Goal: Task Accomplishment & Management: Complete application form

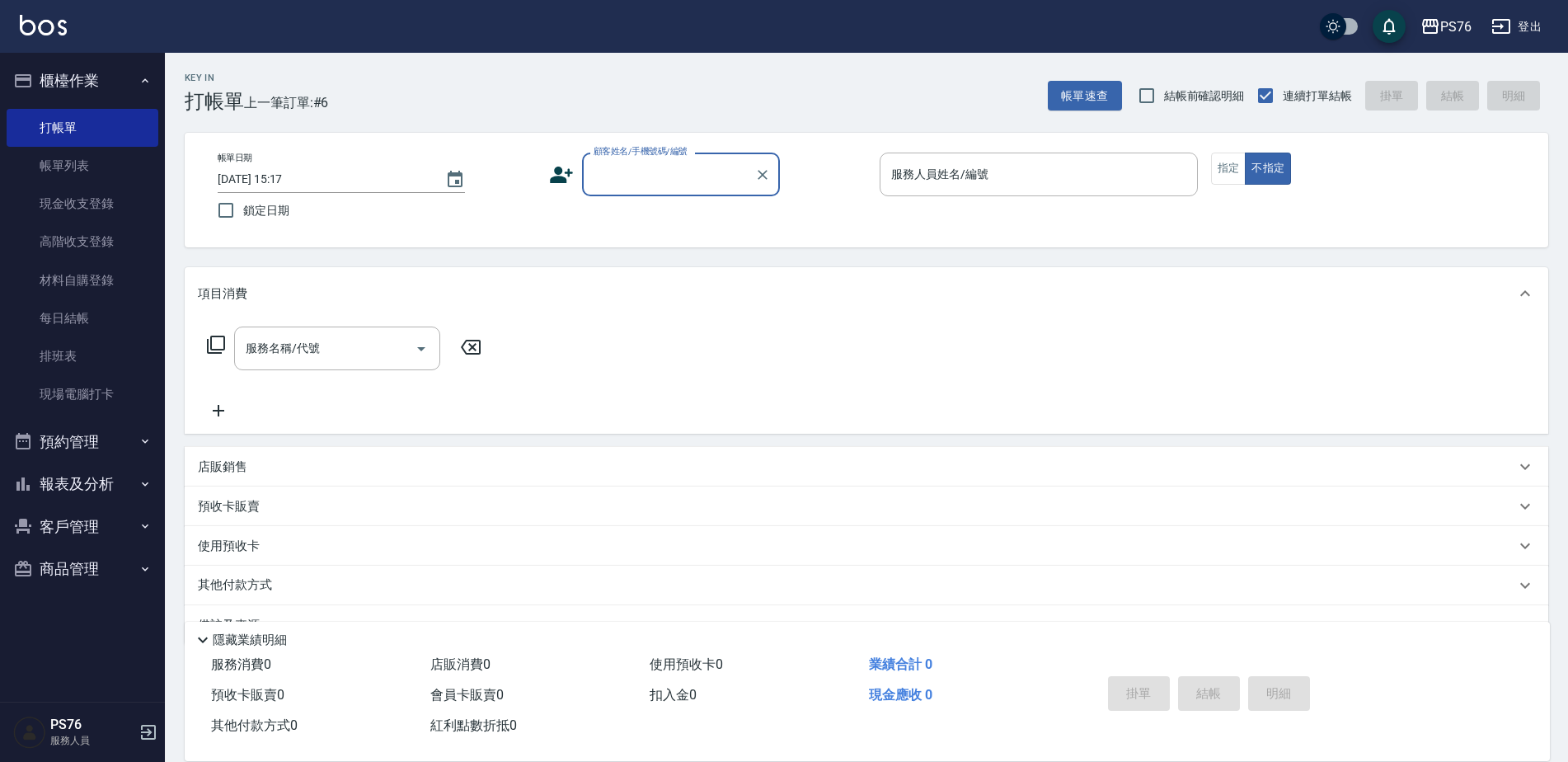
scroll to position [41, 0]
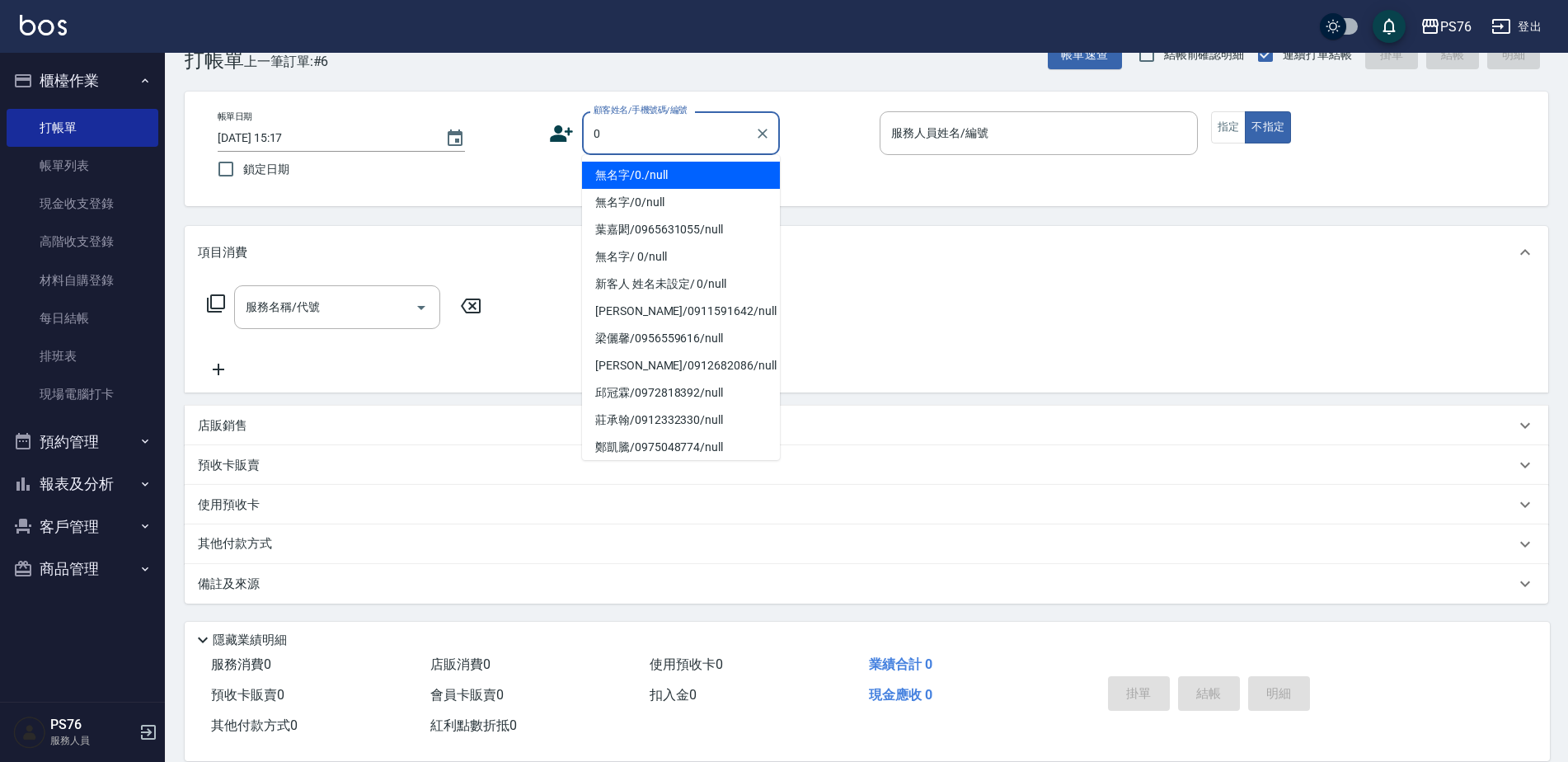
type input "無名字/0./null"
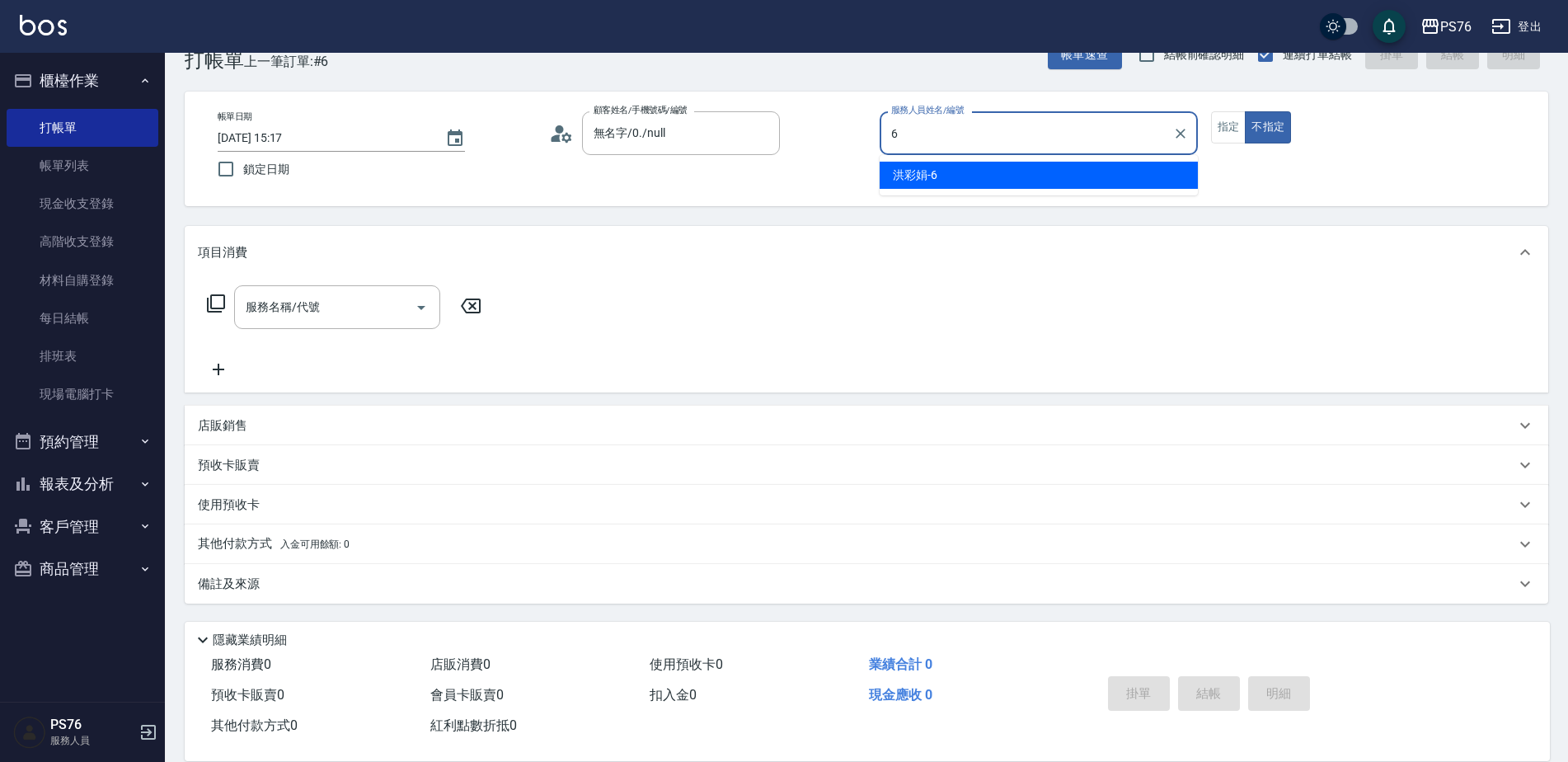
type input "洪彩娟-6"
type button "false"
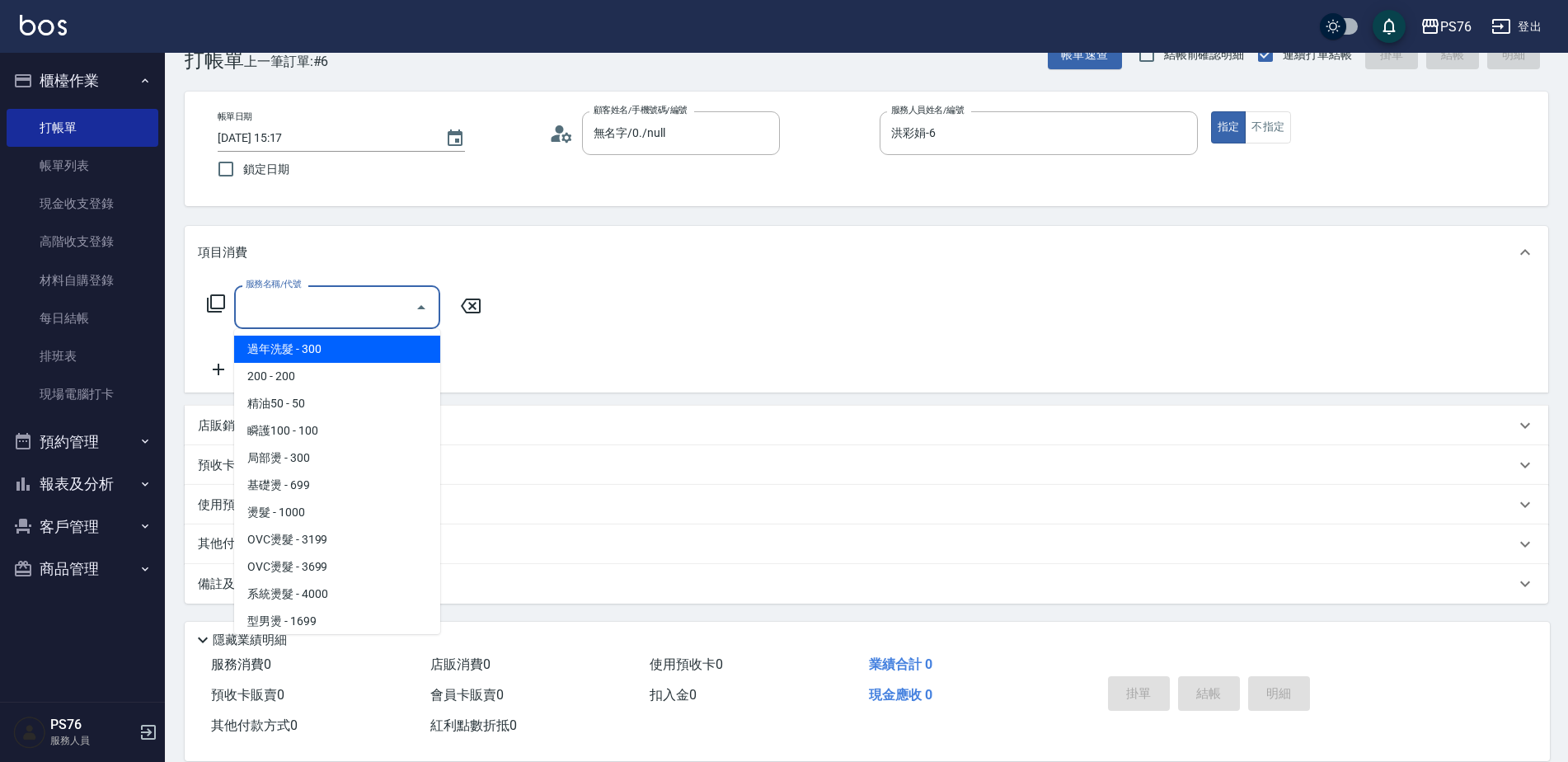
click at [336, 295] on input "服務名稱/代號" at bounding box center [324, 307] width 166 height 29
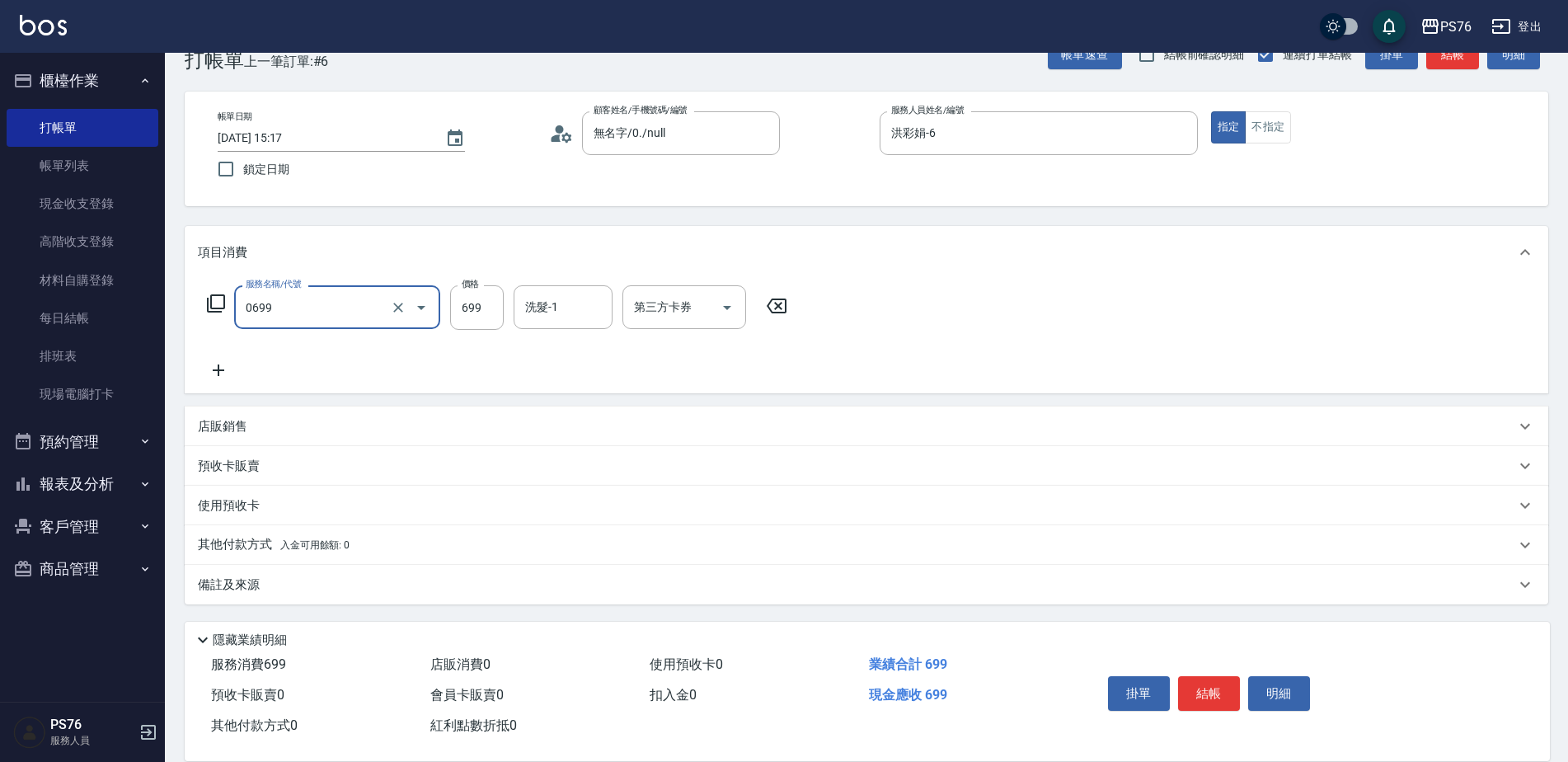
type input "精油SPA(0699)"
type input "301"
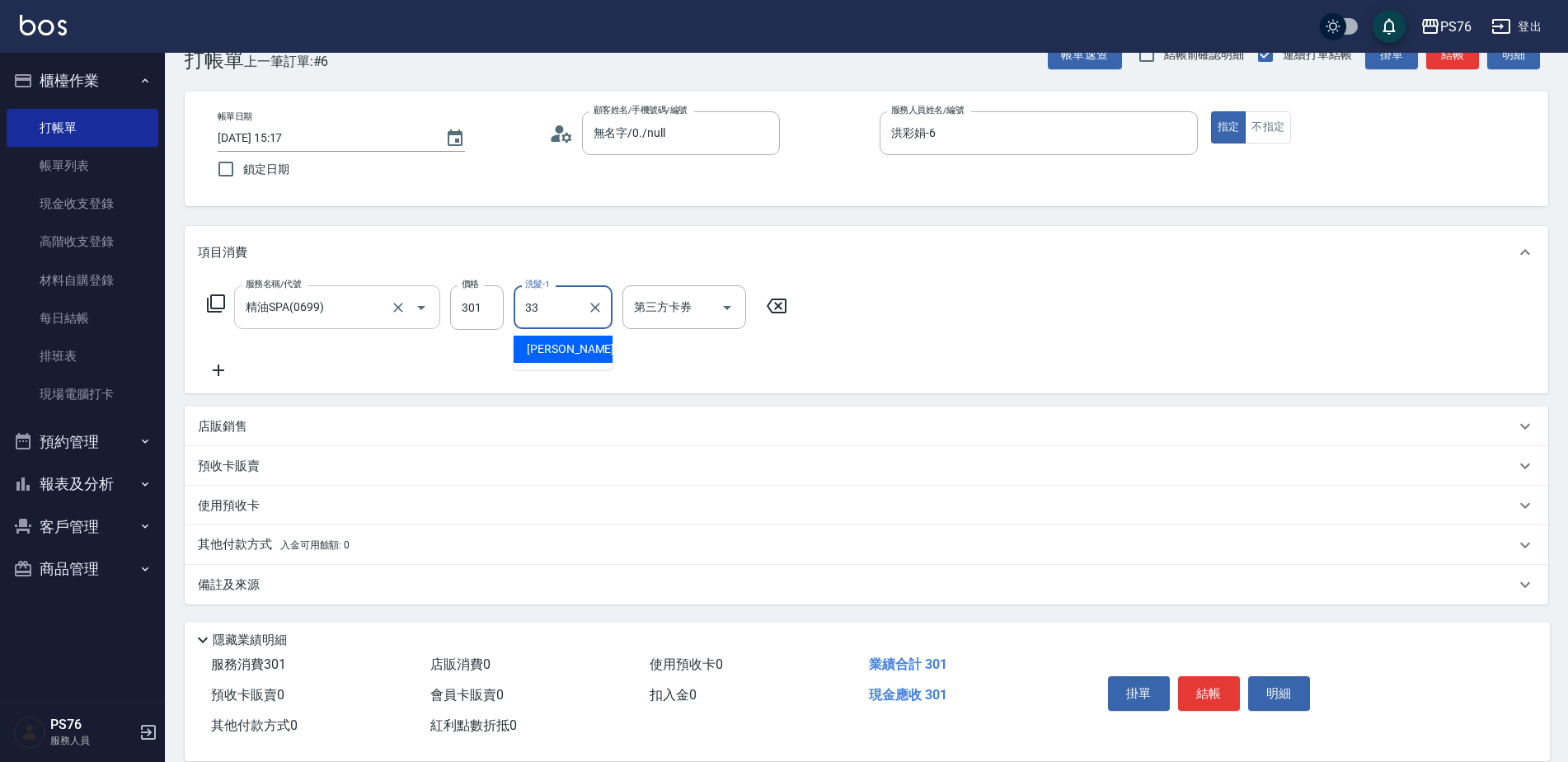
type input "[PERSON_NAME]33"
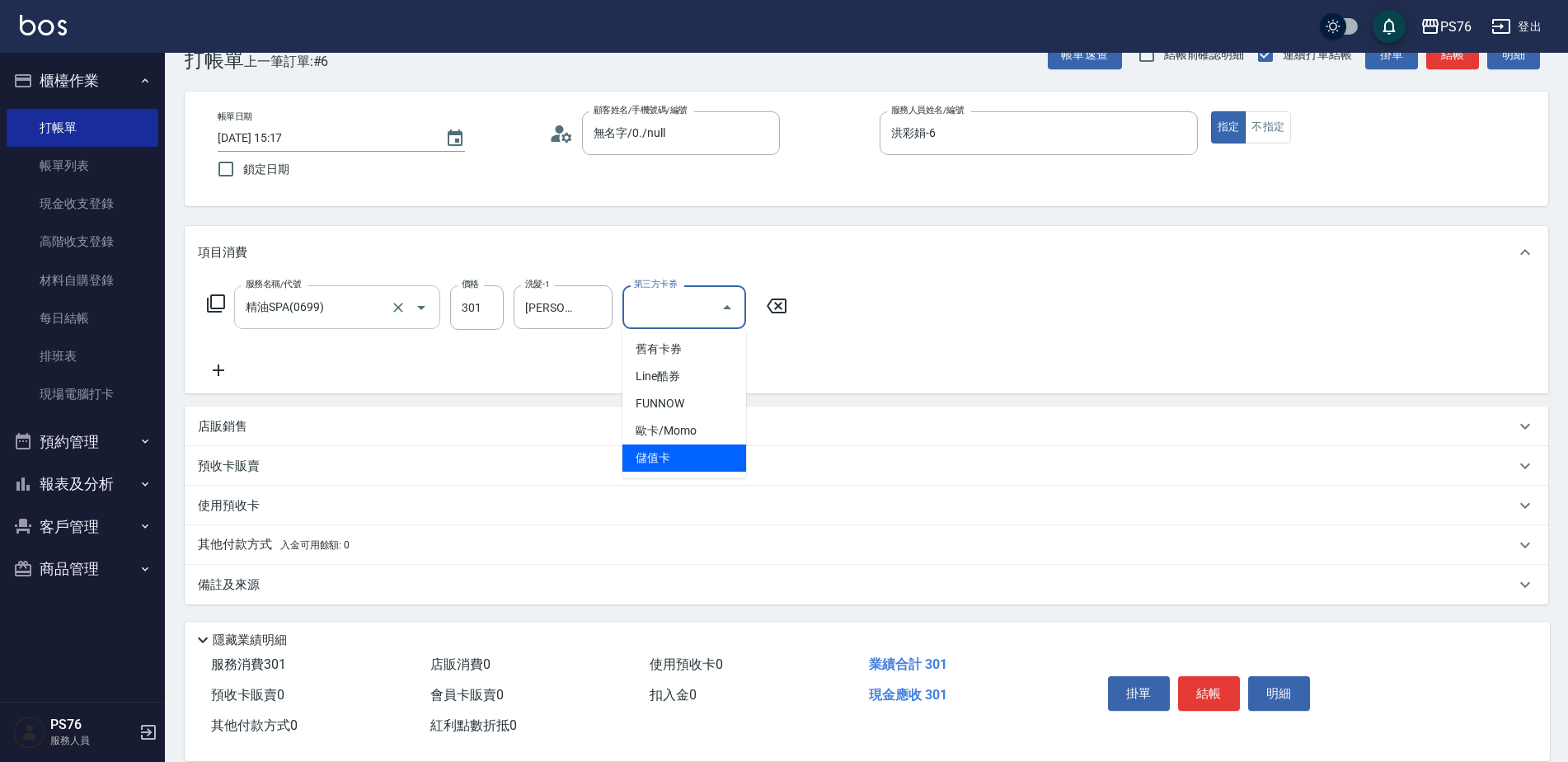
type input "儲值卡"
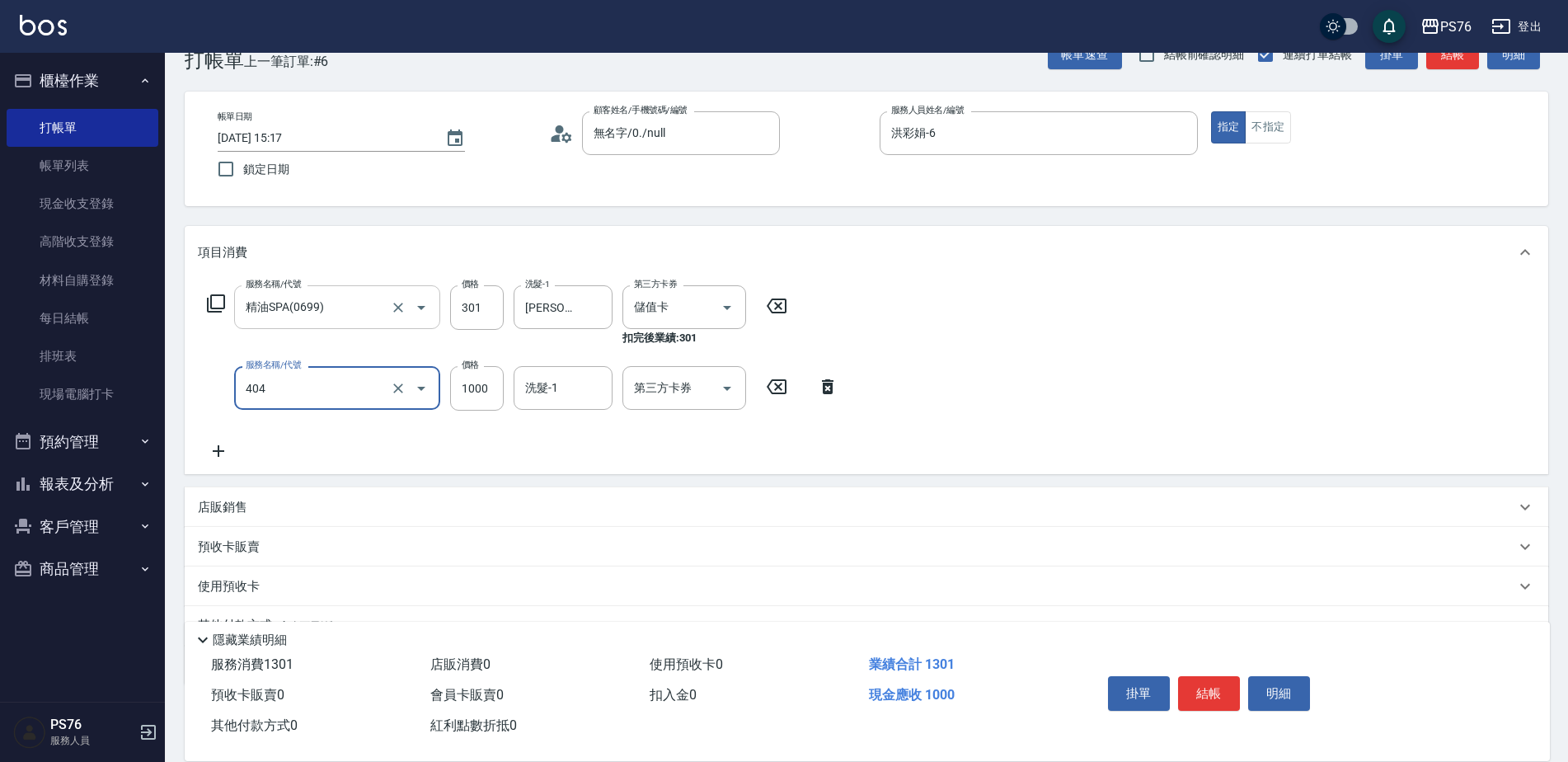
type input "1000護(404)"
type input "1398"
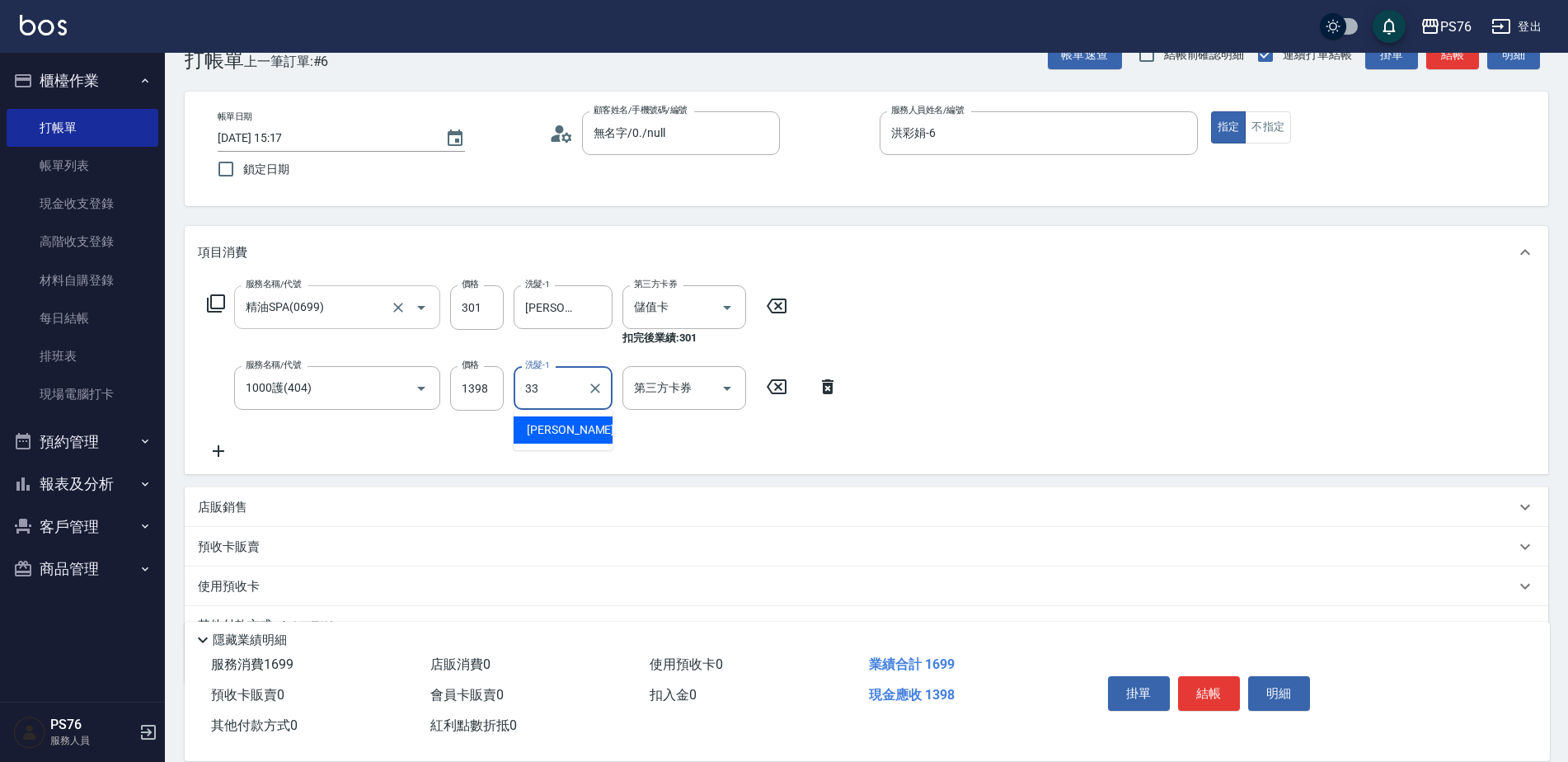
type input "[PERSON_NAME]33"
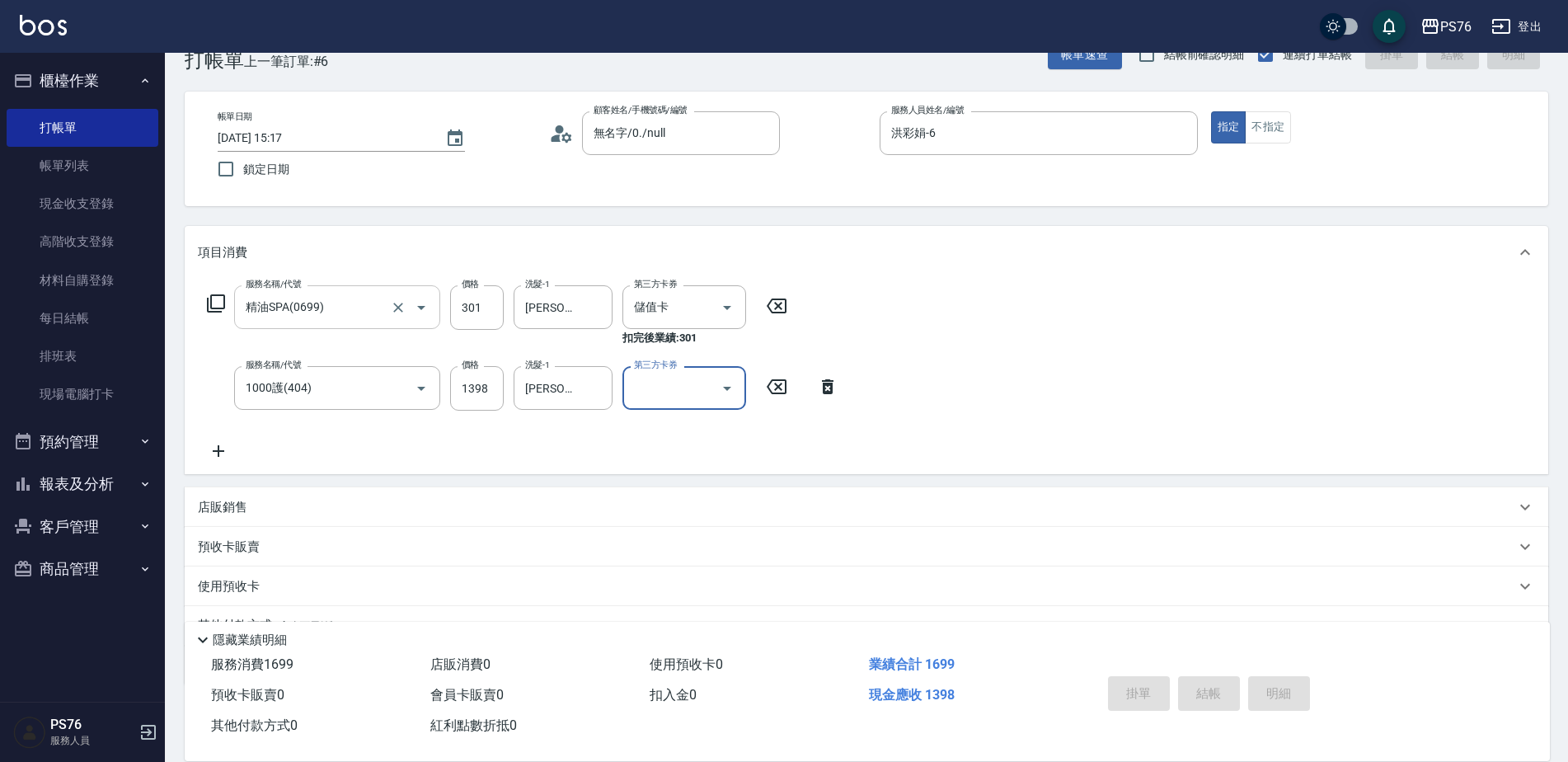
type input "[DATE] 16:45"
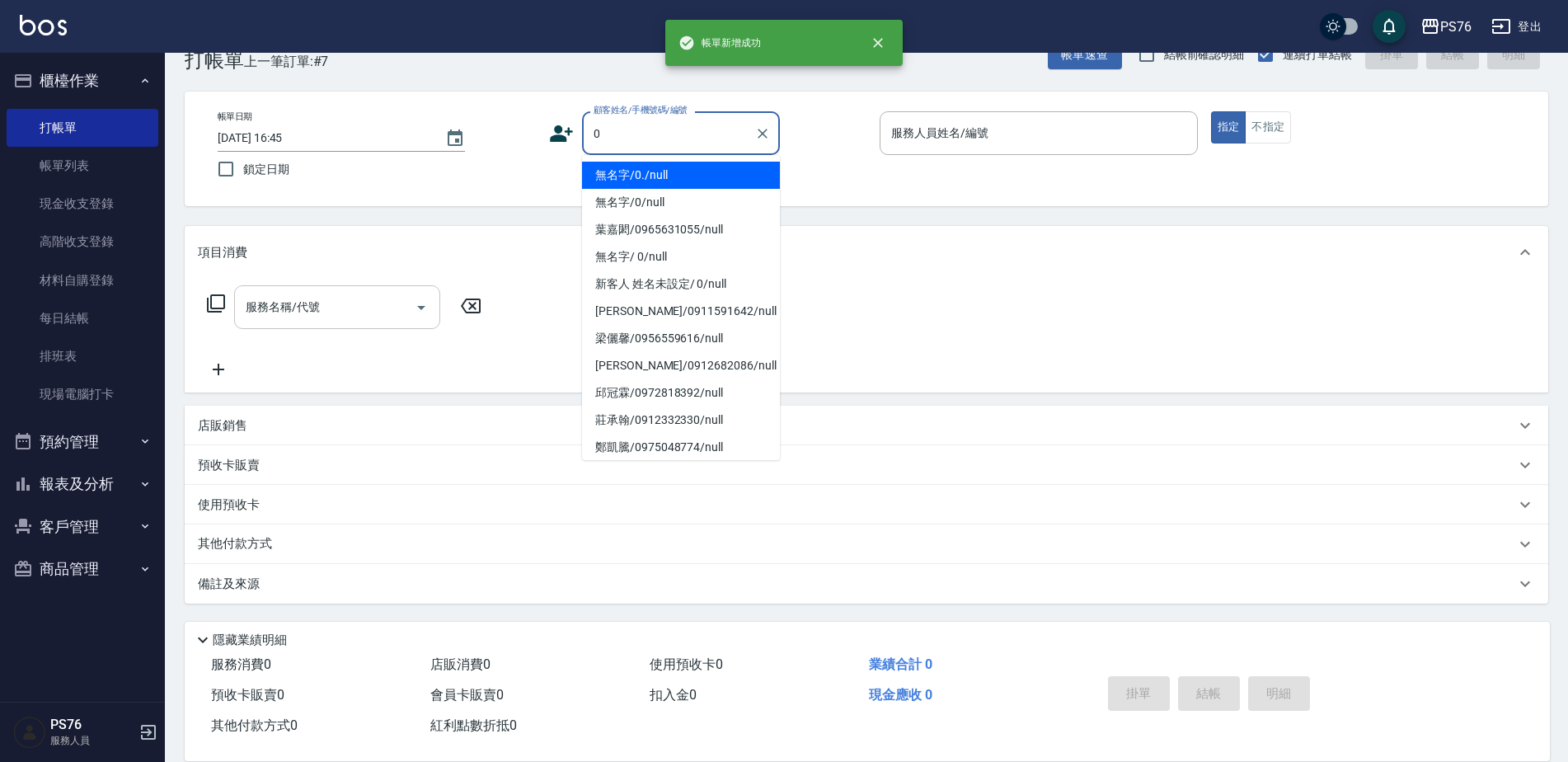
type input "無名字/0./null"
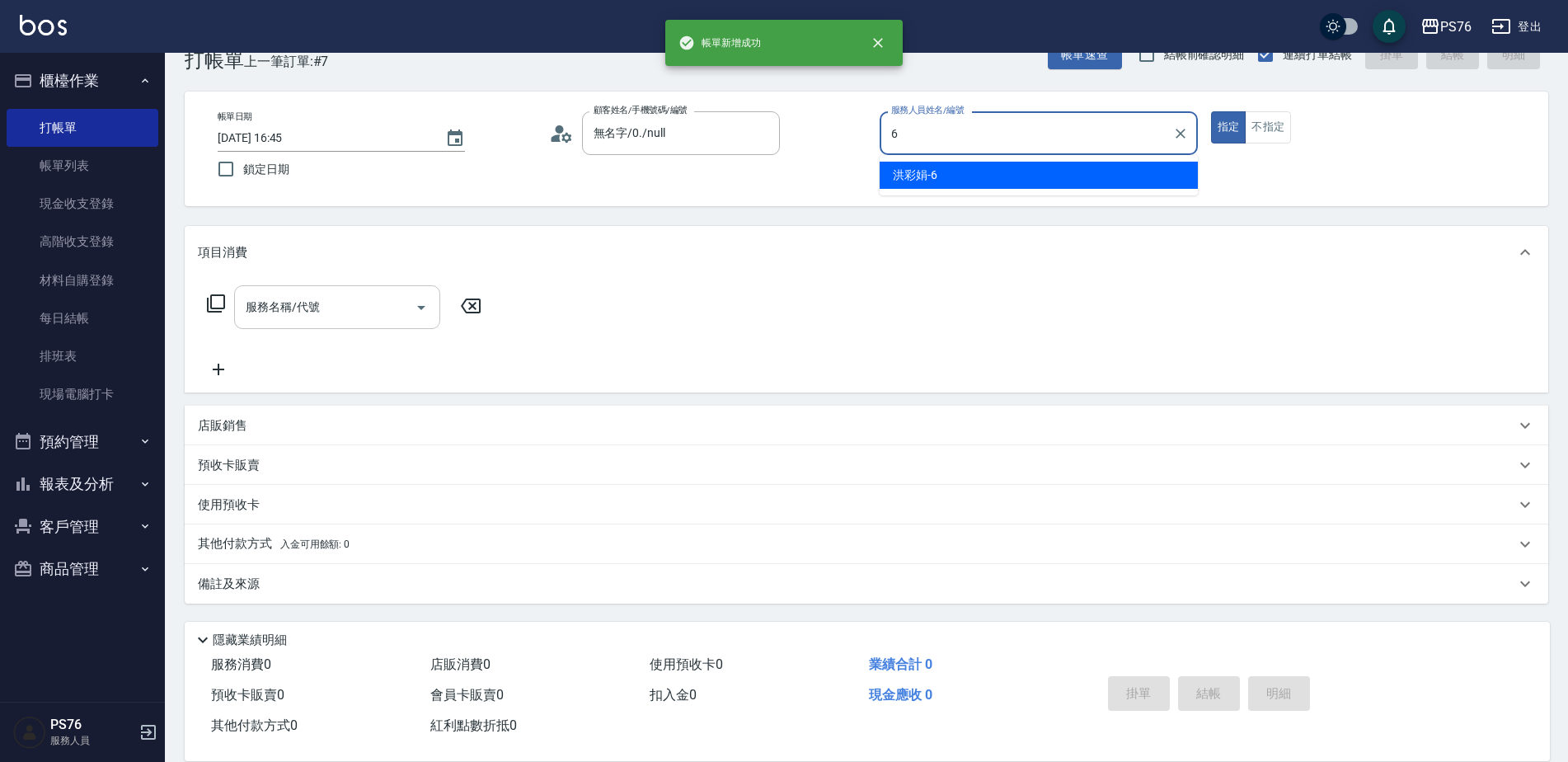
type input "洪彩娟-6"
type button "true"
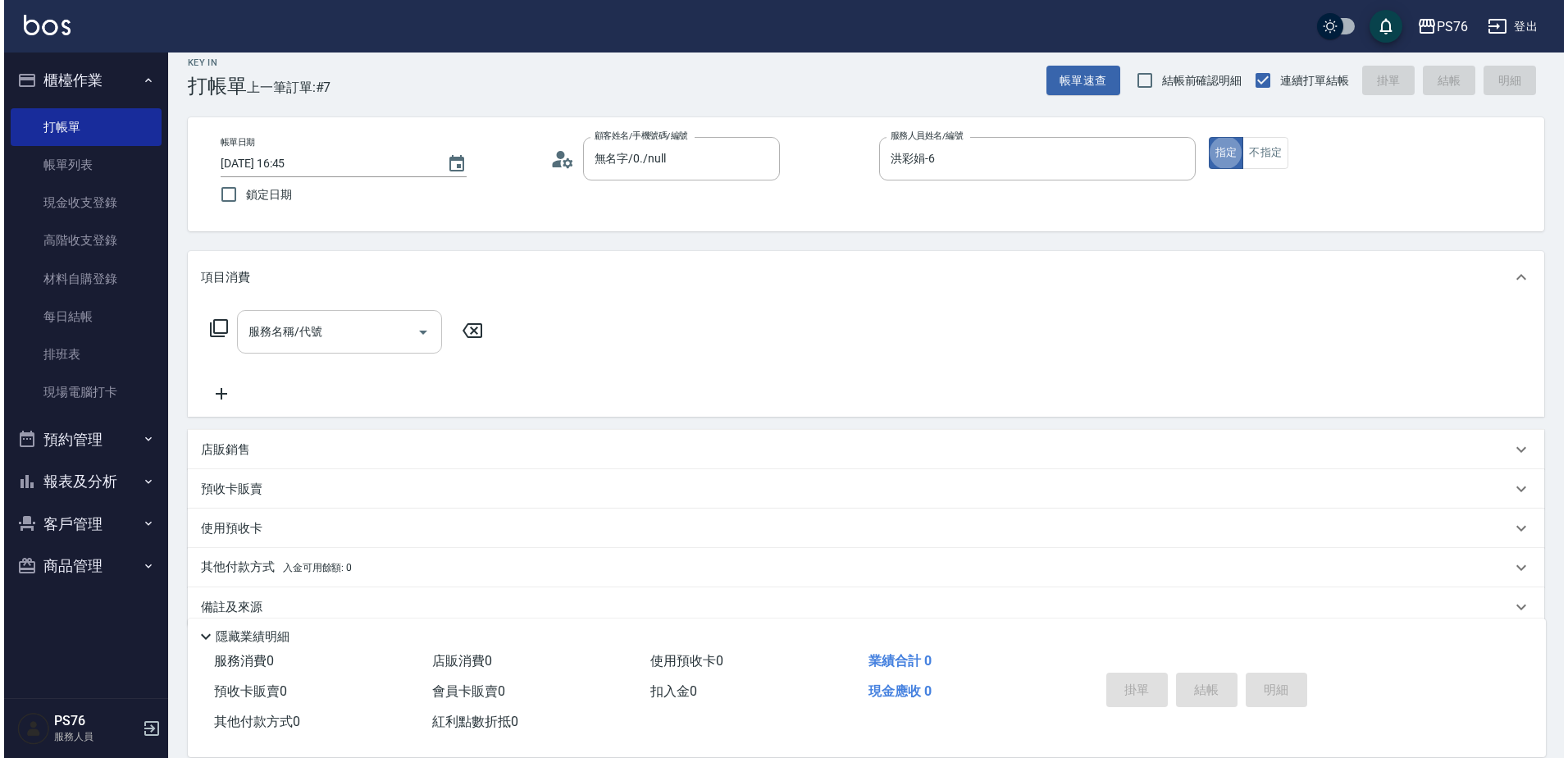
scroll to position [0, 0]
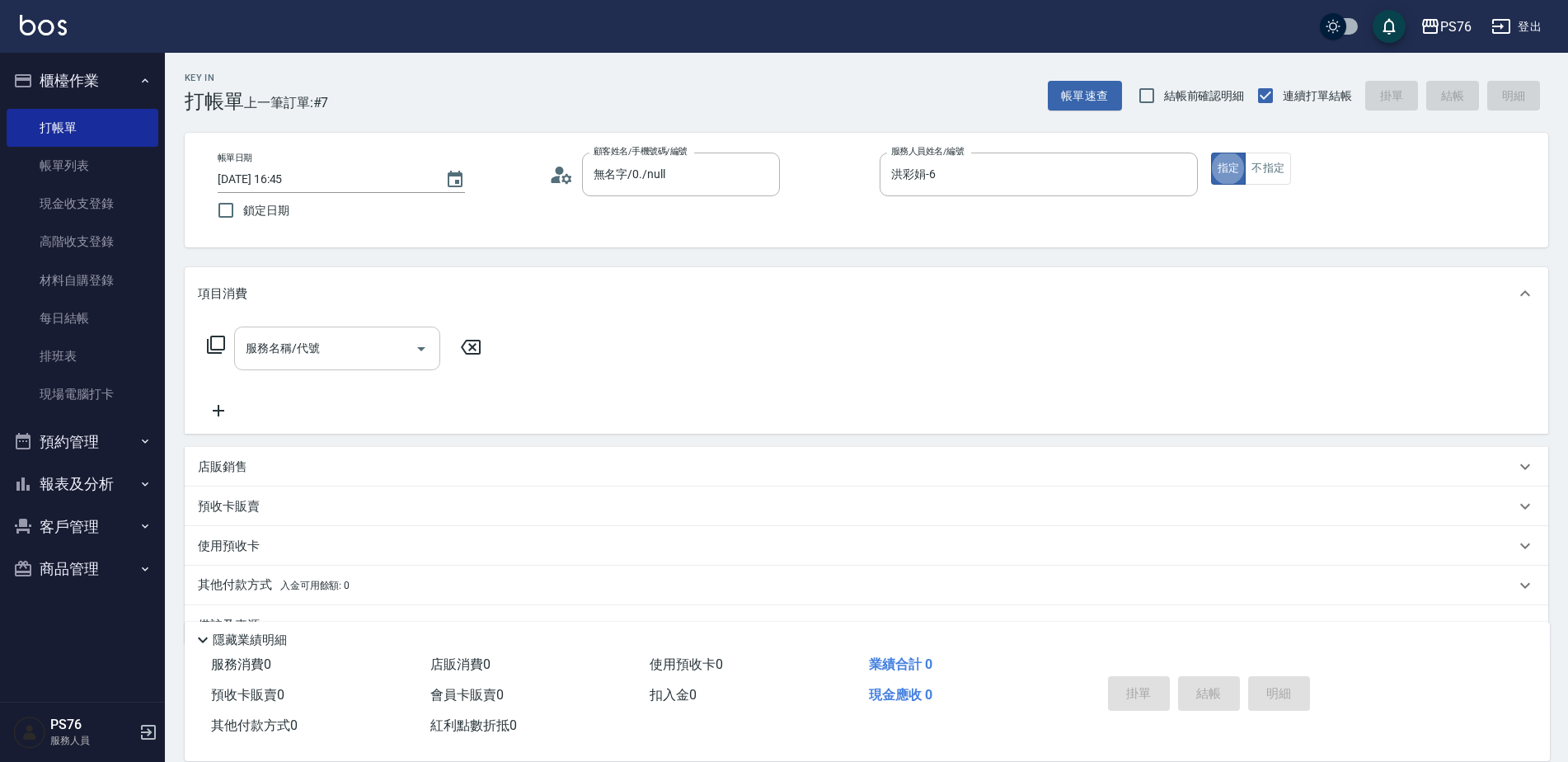
click at [332, 298] on div "項目消費" at bounding box center [856, 293] width 1318 height 17
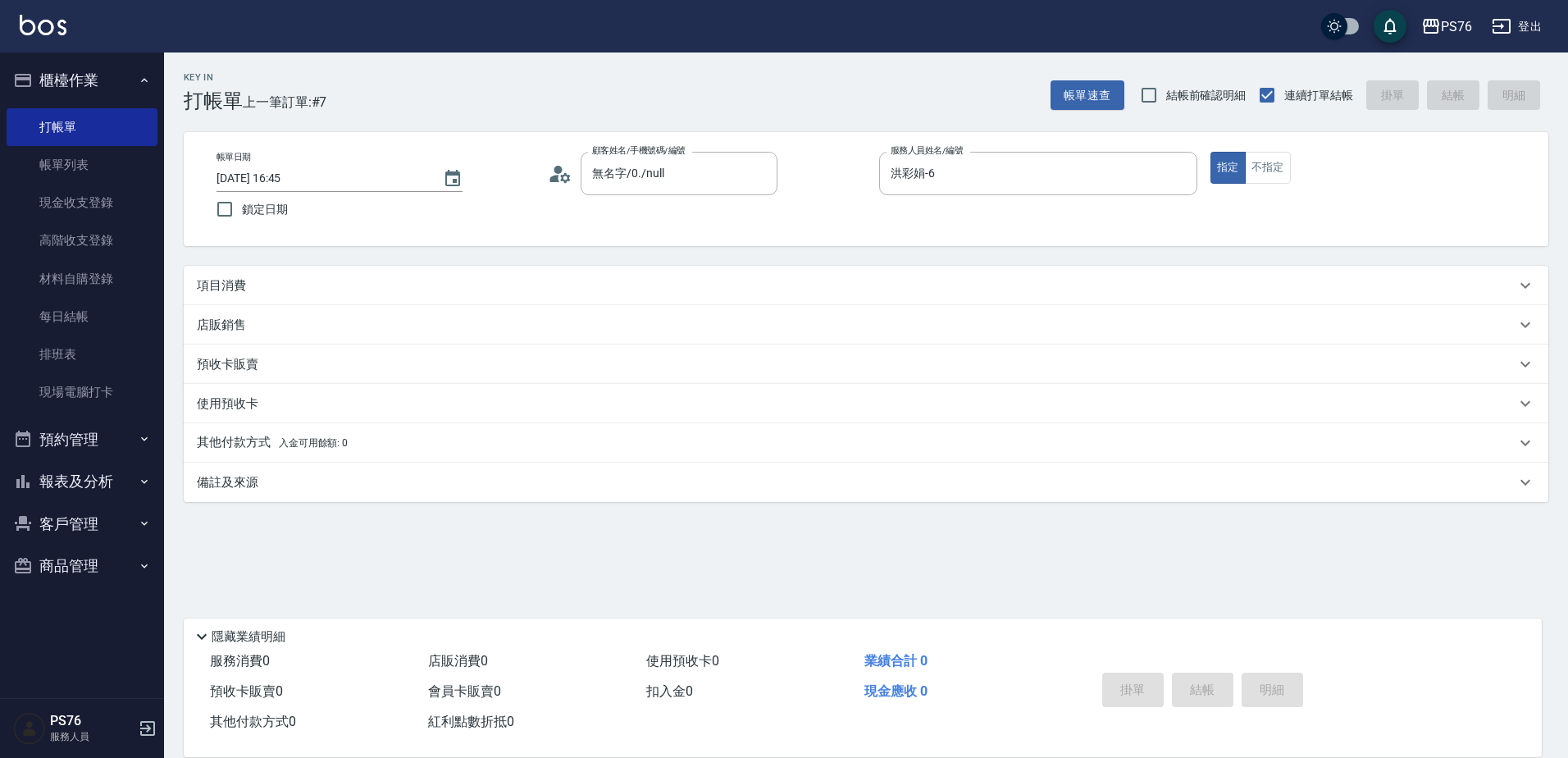
click at [333, 286] on div "項目消費" at bounding box center [856, 285] width 1319 height 17
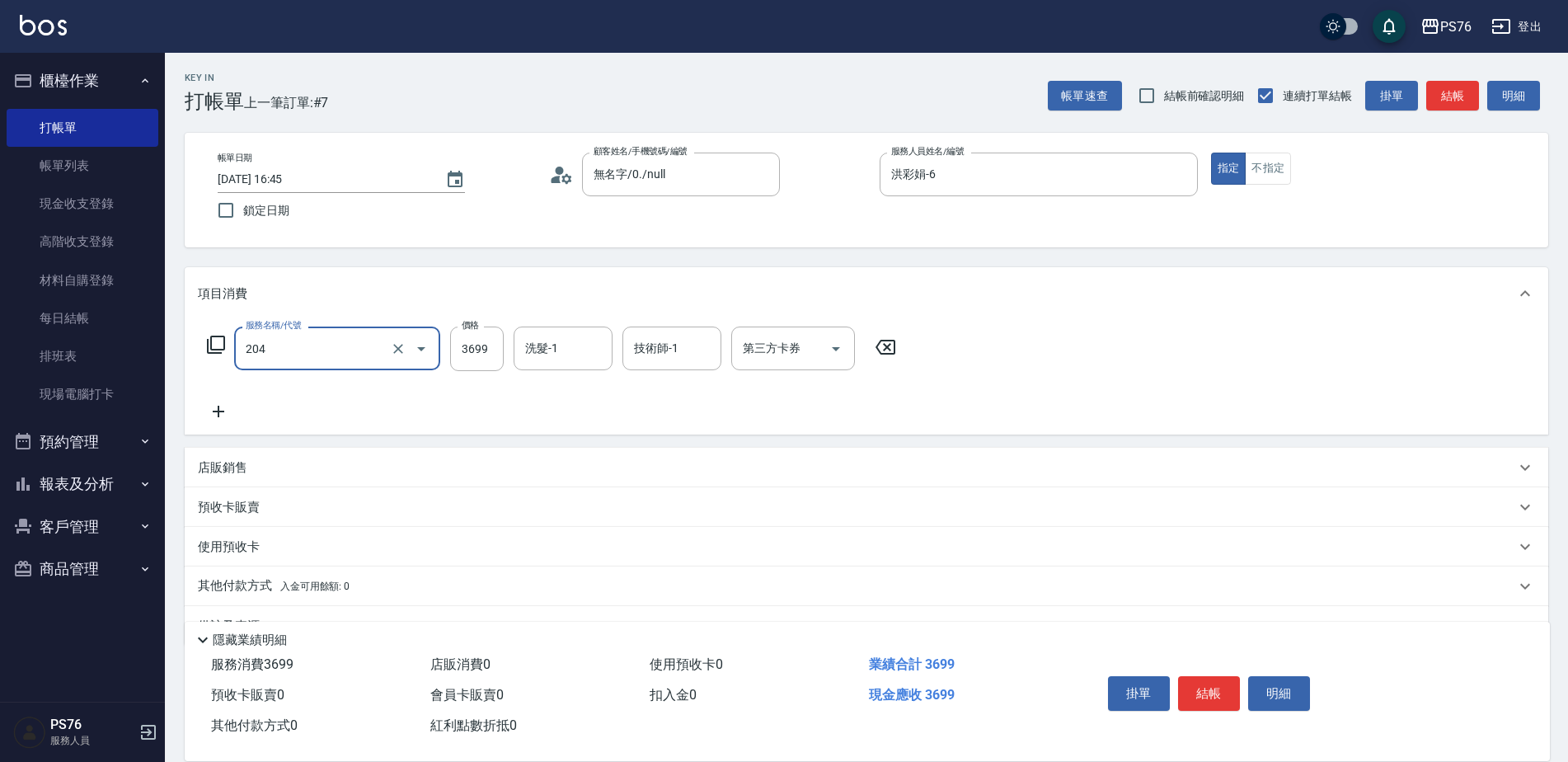
type input "OVC燙髮(204)"
type input "游怡瑄-24"
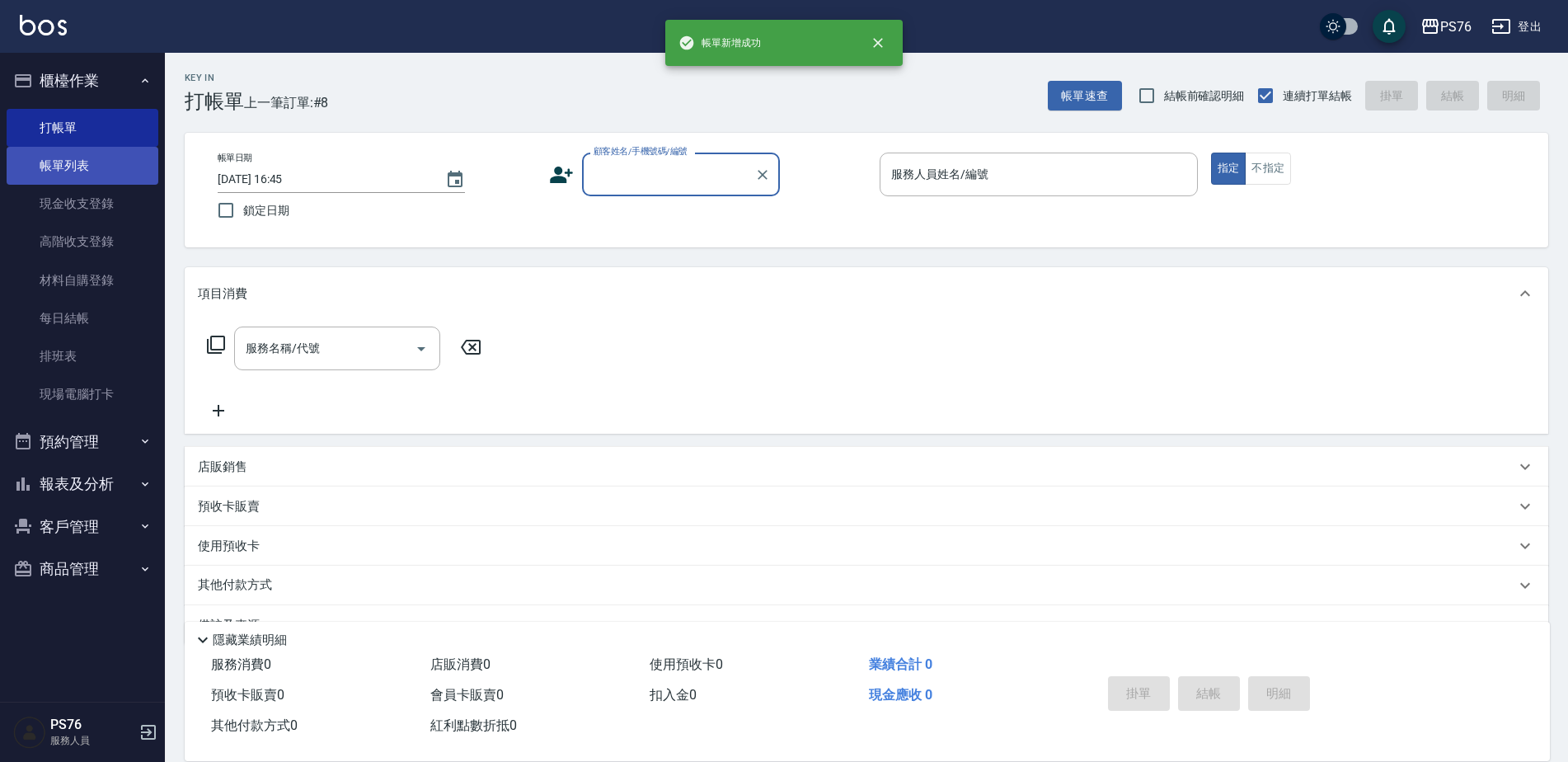
click at [87, 151] on link "帳單列表" at bounding box center [82, 165] width 152 height 38
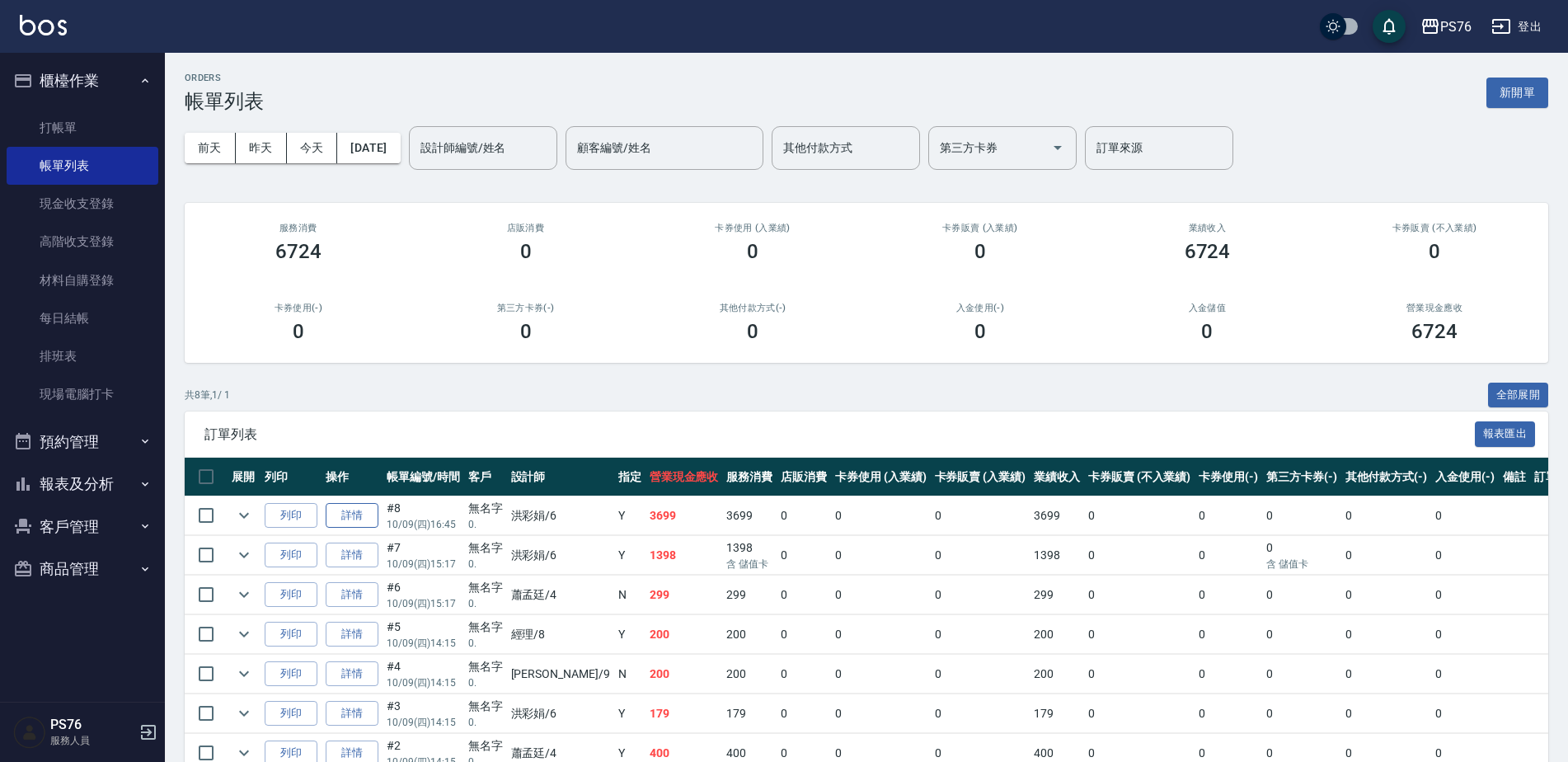
click at [348, 508] on link "詳情" at bounding box center [352, 515] width 53 height 26
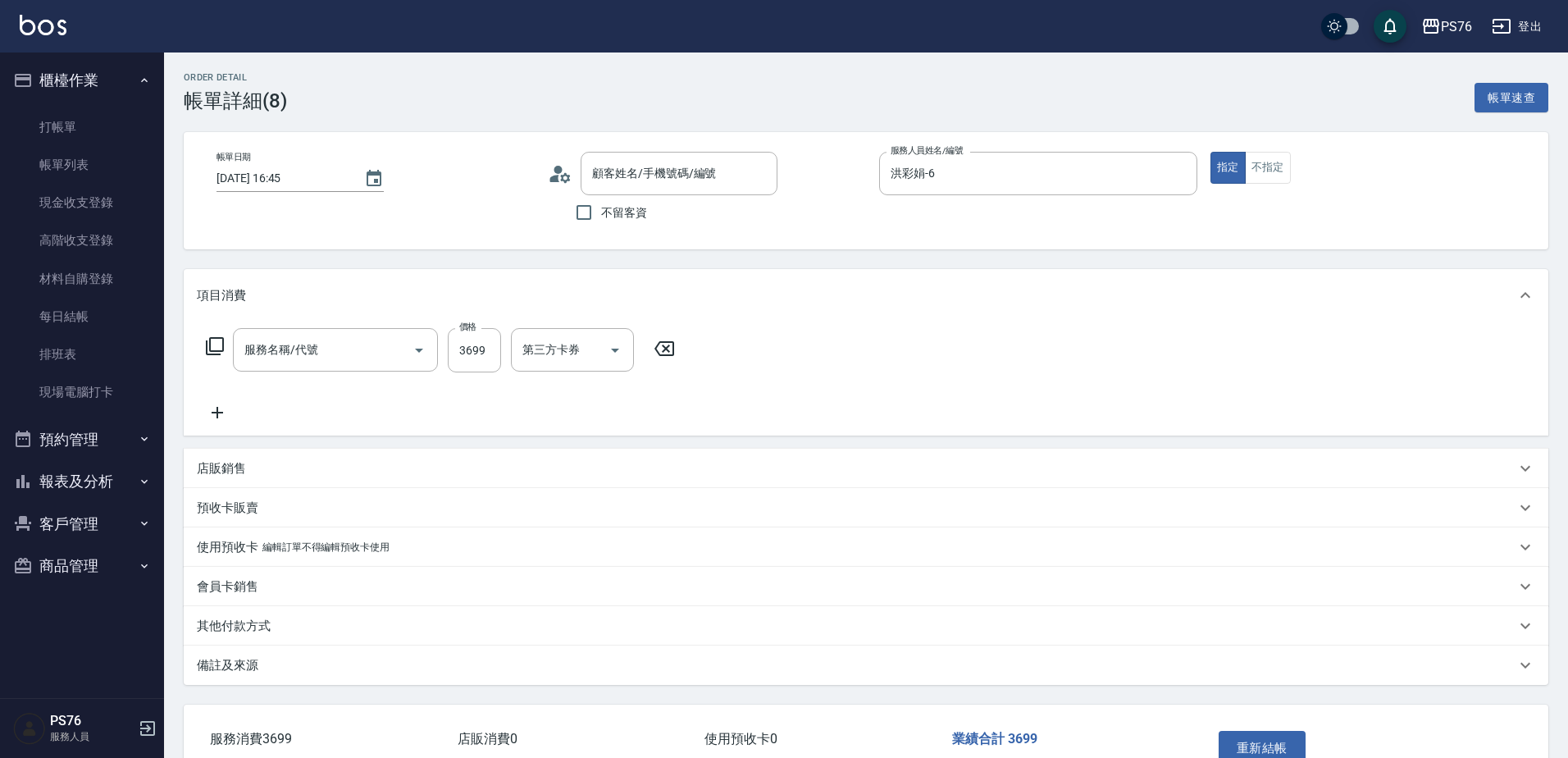
type input "洪彩娟-6"
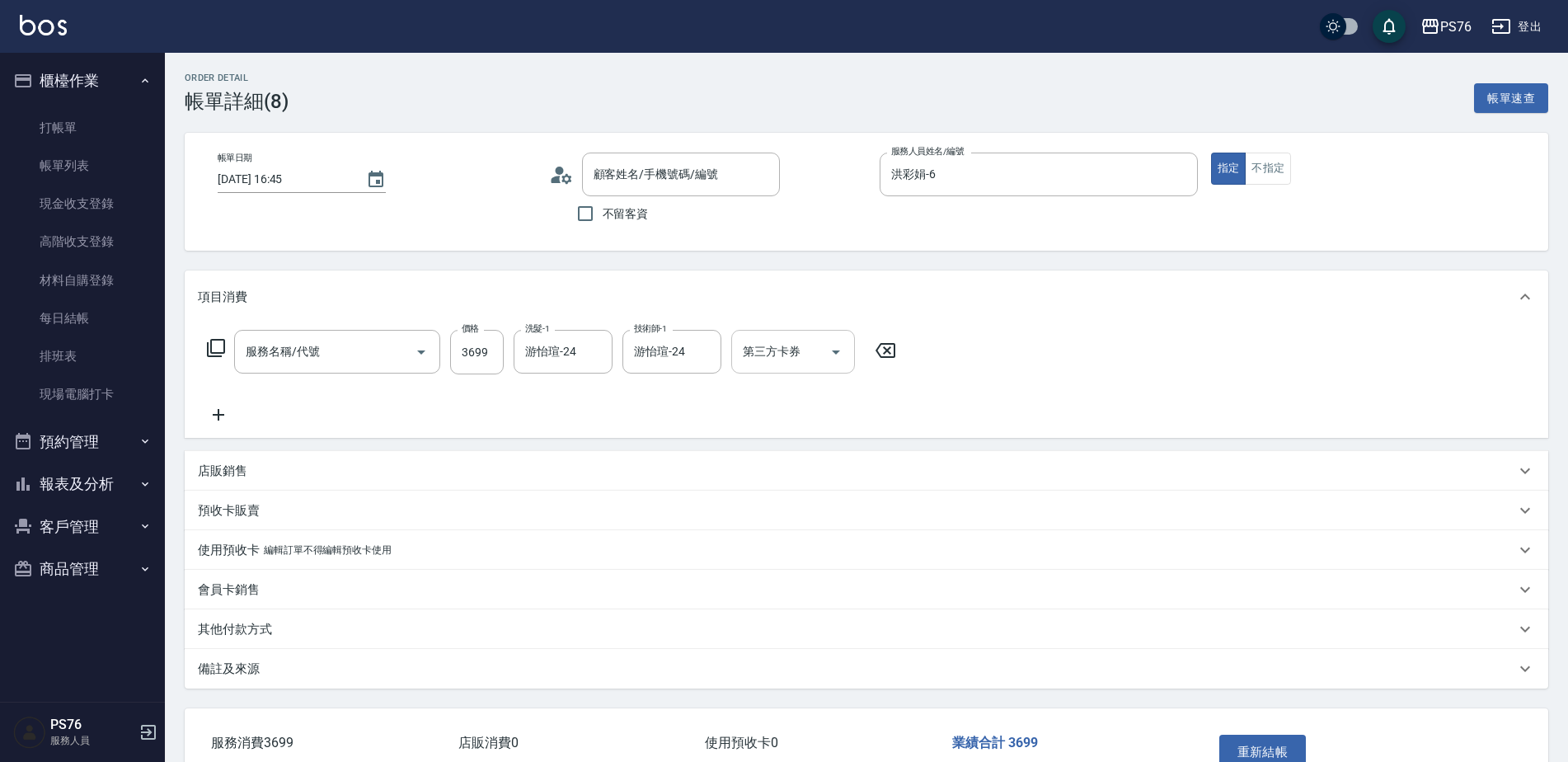
type input "無名字/0./null"
type input "OVC燙髮(204)"
click at [780, 351] on input "第三方卡券" at bounding box center [781, 351] width 84 height 29
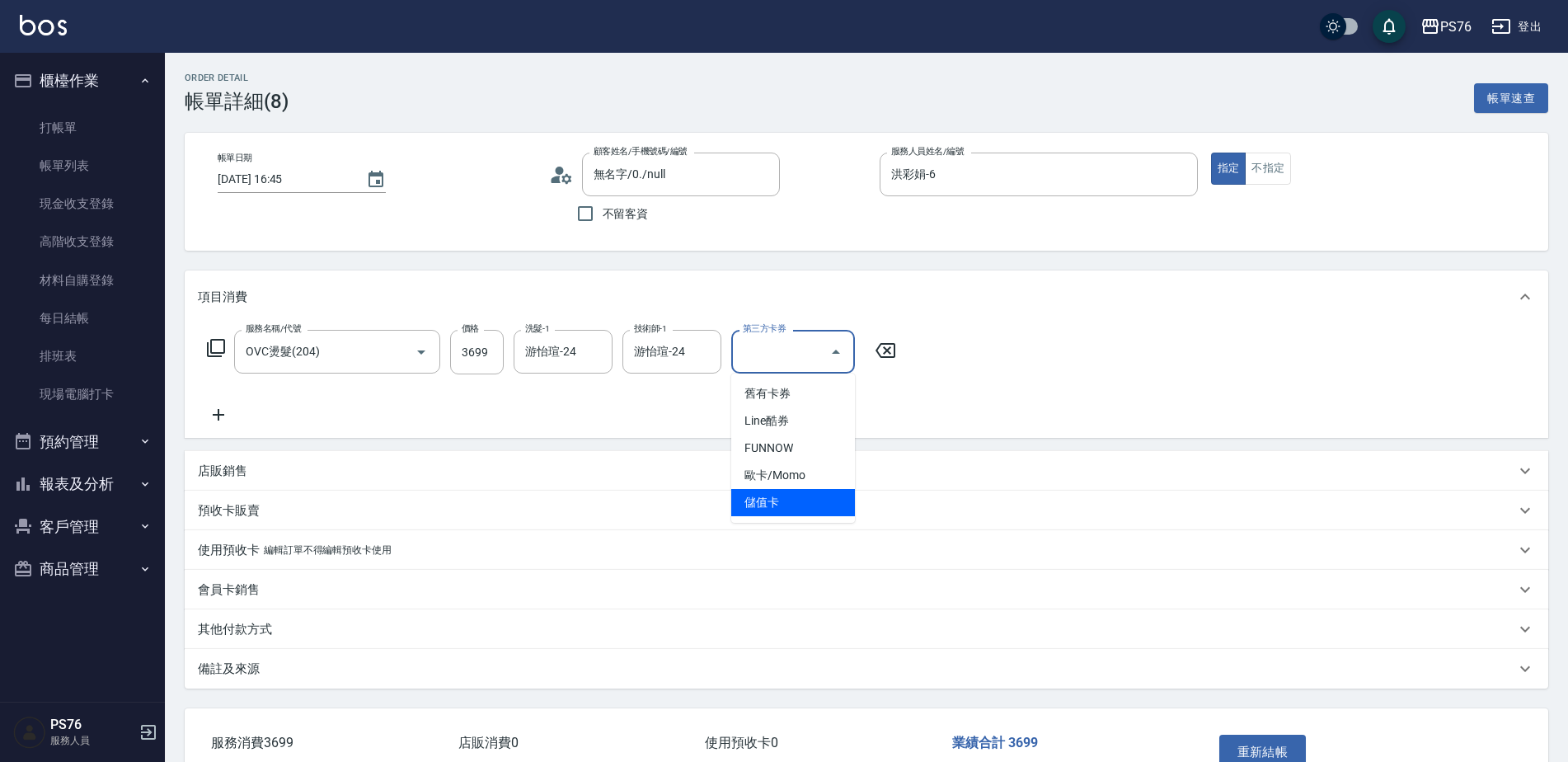
click at [769, 498] on span "儲值卡" at bounding box center [793, 502] width 123 height 27
type input "儲值卡"
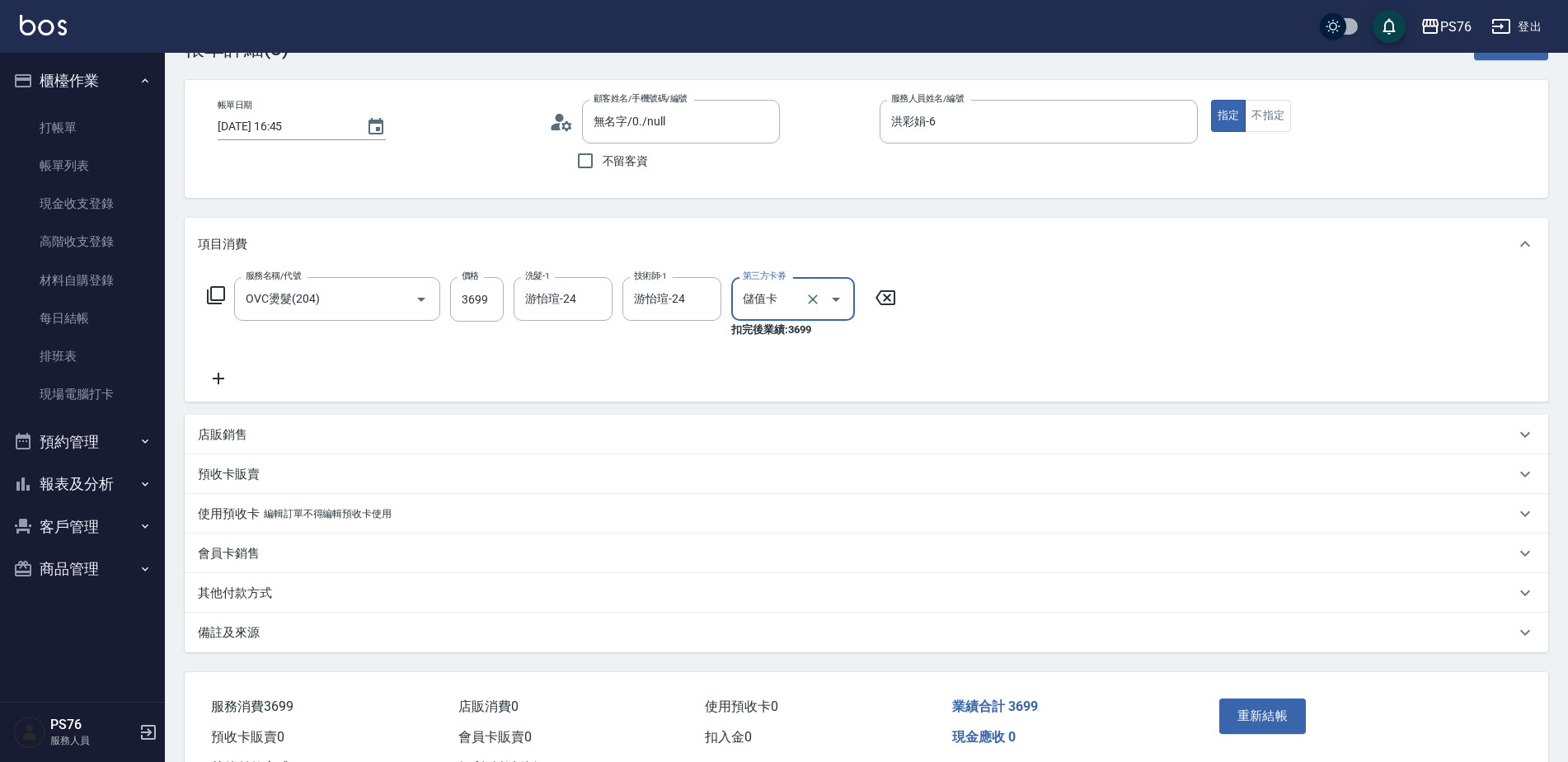
scroll to position [121, 0]
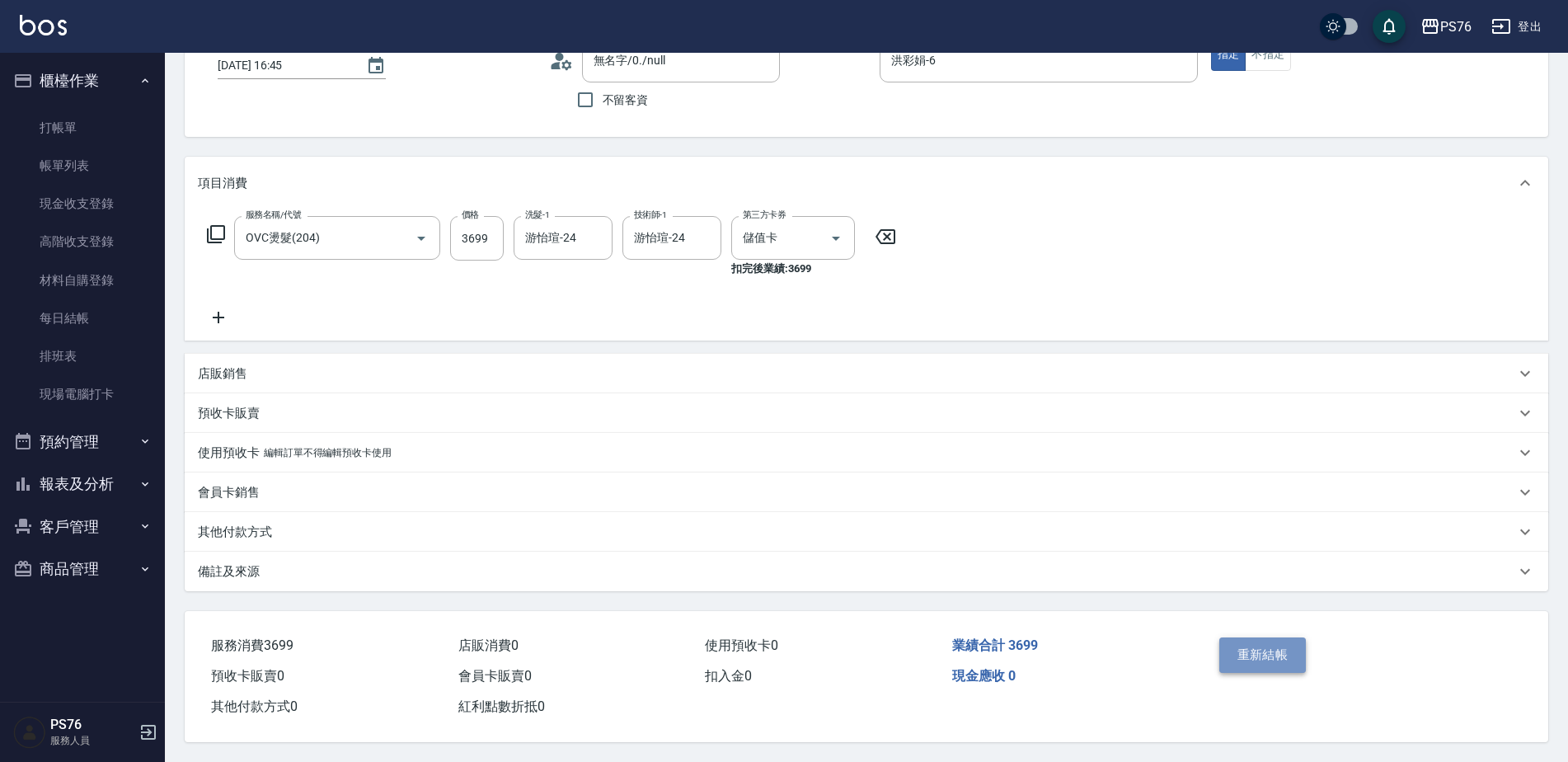
click at [1261, 641] on button "重新結帳" at bounding box center [1263, 654] width 88 height 35
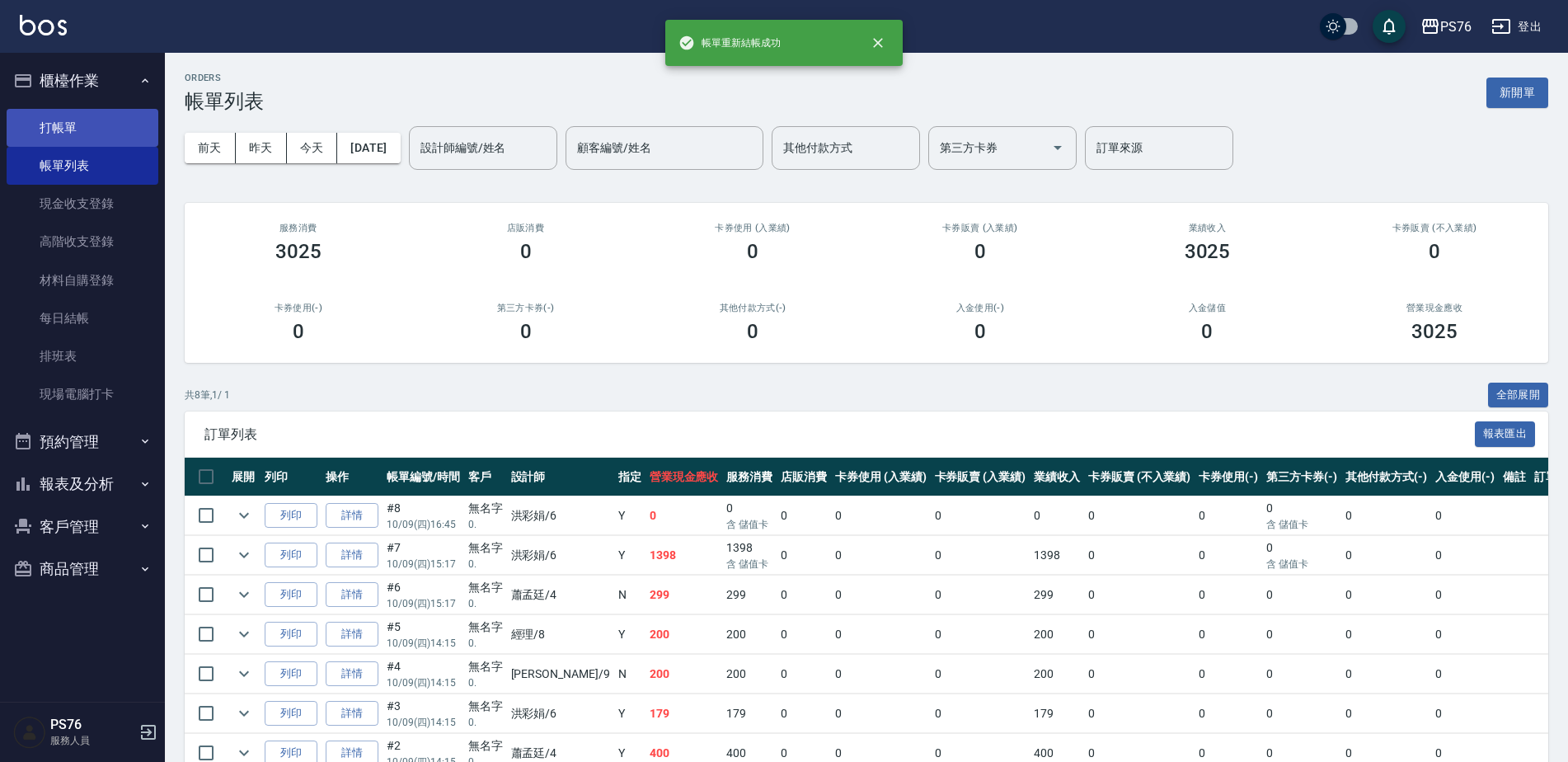
click at [96, 126] on link "打帳單" at bounding box center [82, 128] width 152 height 38
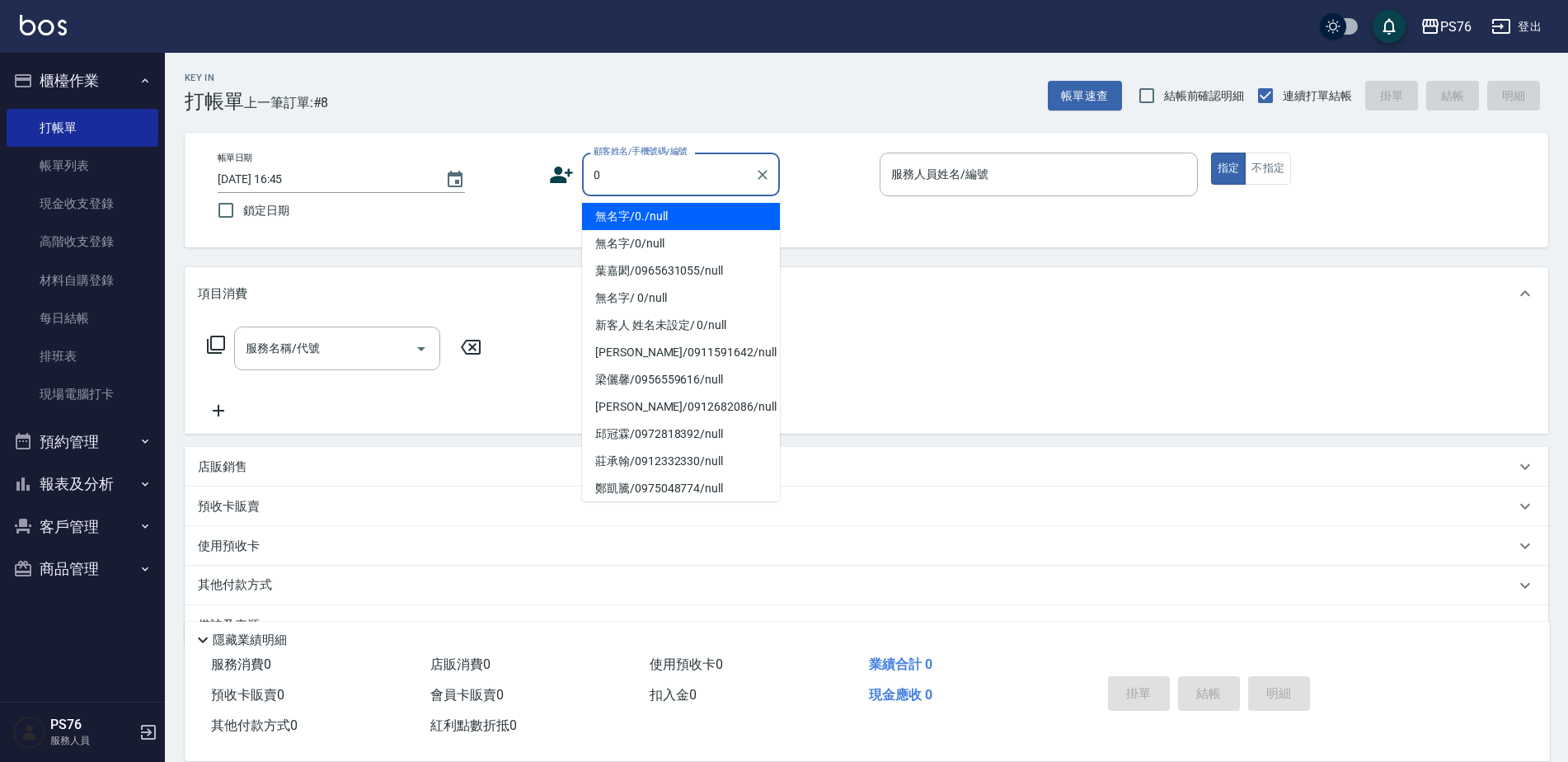
type input "無名字/0./null"
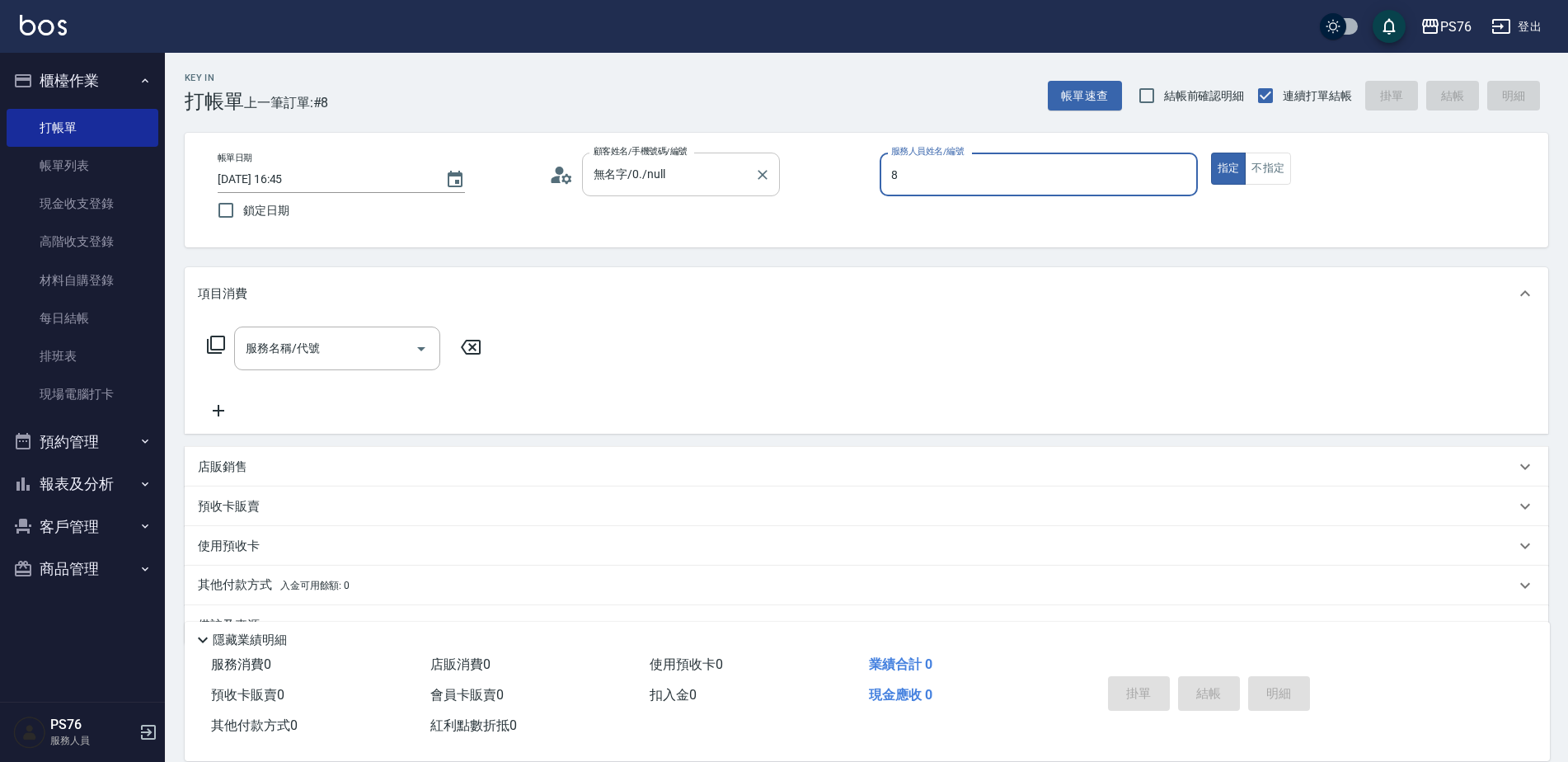
type input "經理-8"
type button "true"
type input "無名字/0/null"
click at [239, 328] on div "服務名稱/代號" at bounding box center [337, 348] width 206 height 44
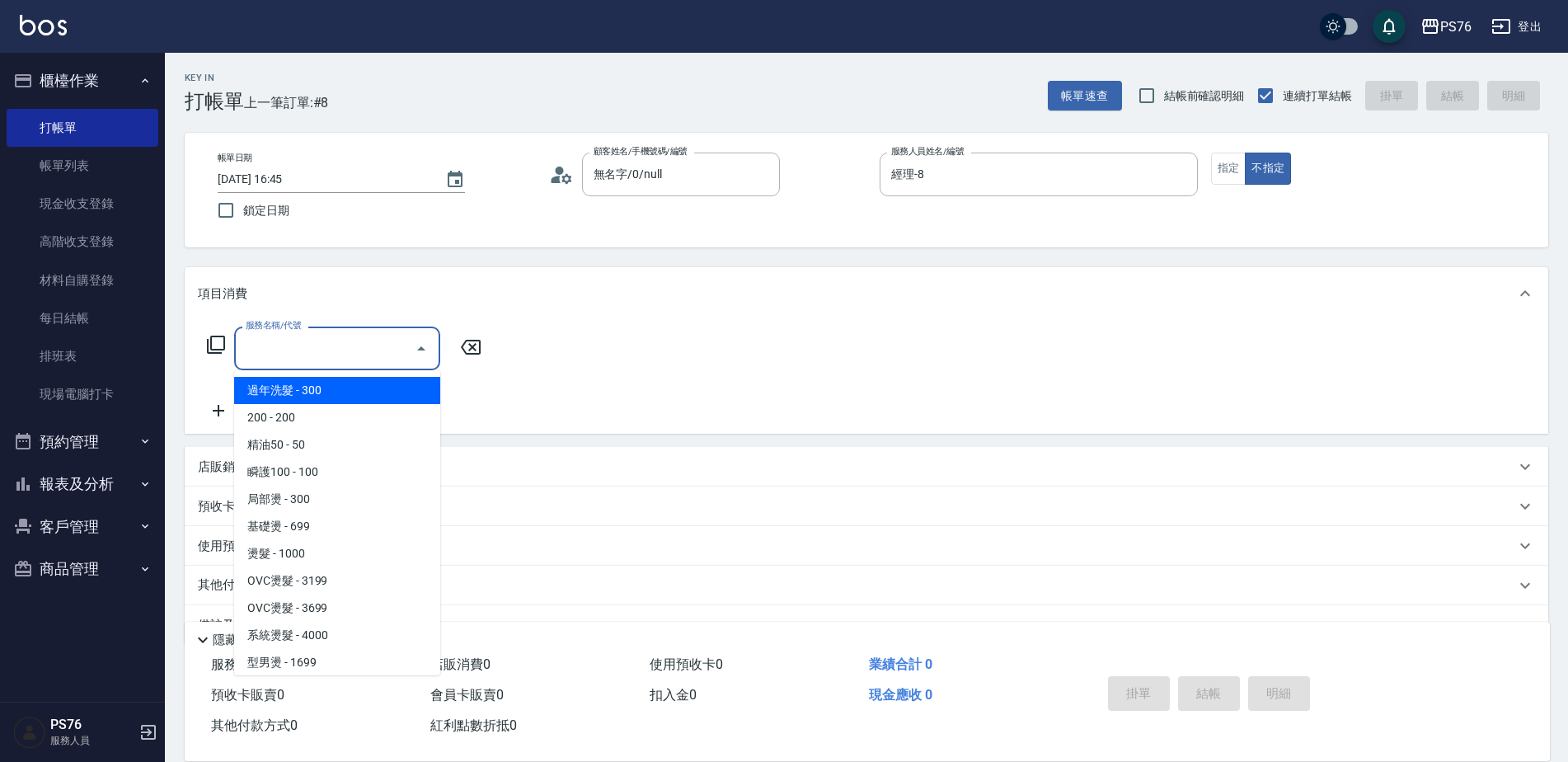
click at [277, 365] on div "服務名稱/代號" at bounding box center [337, 348] width 206 height 44
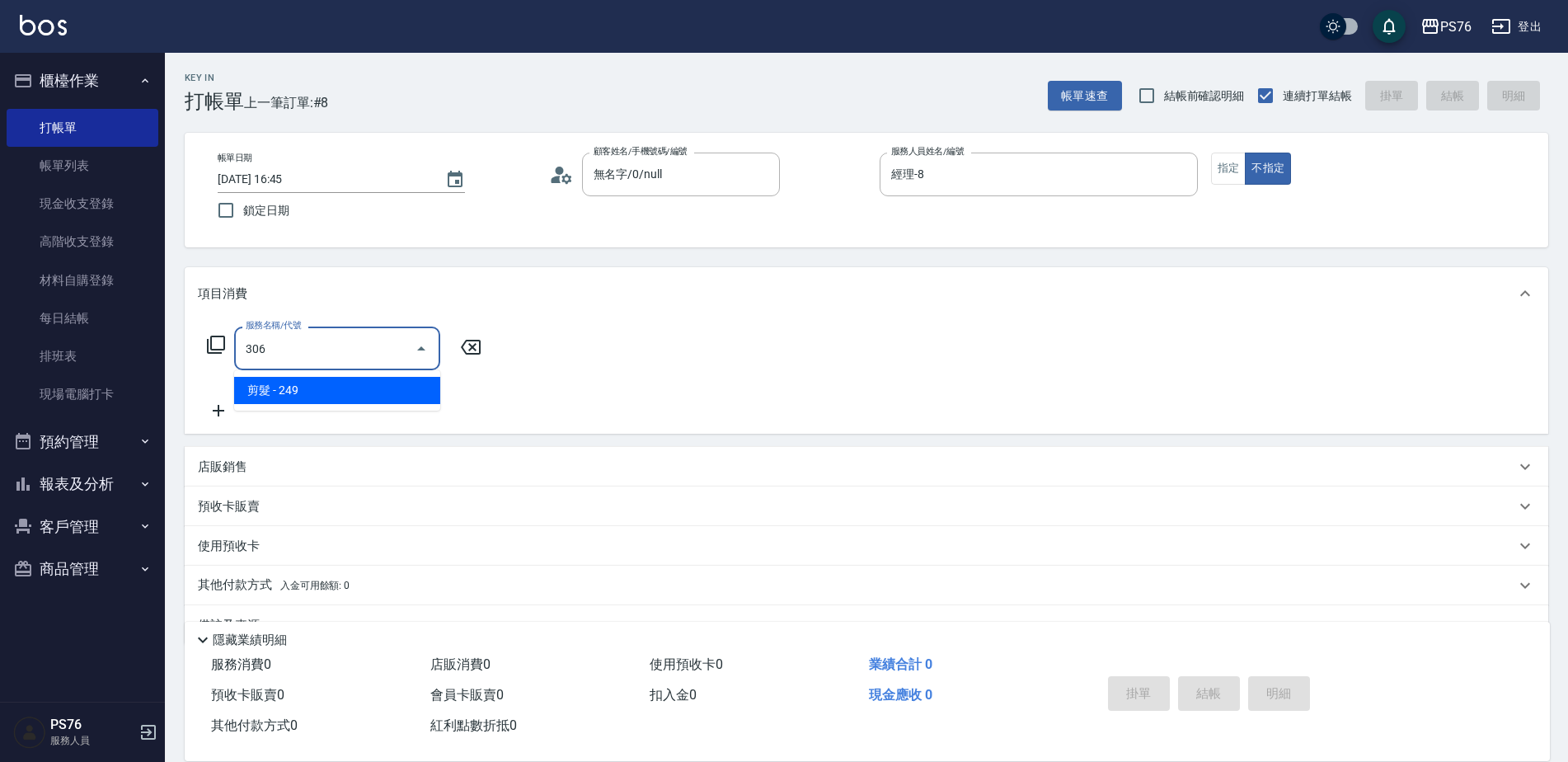
type input "剪髮(306)"
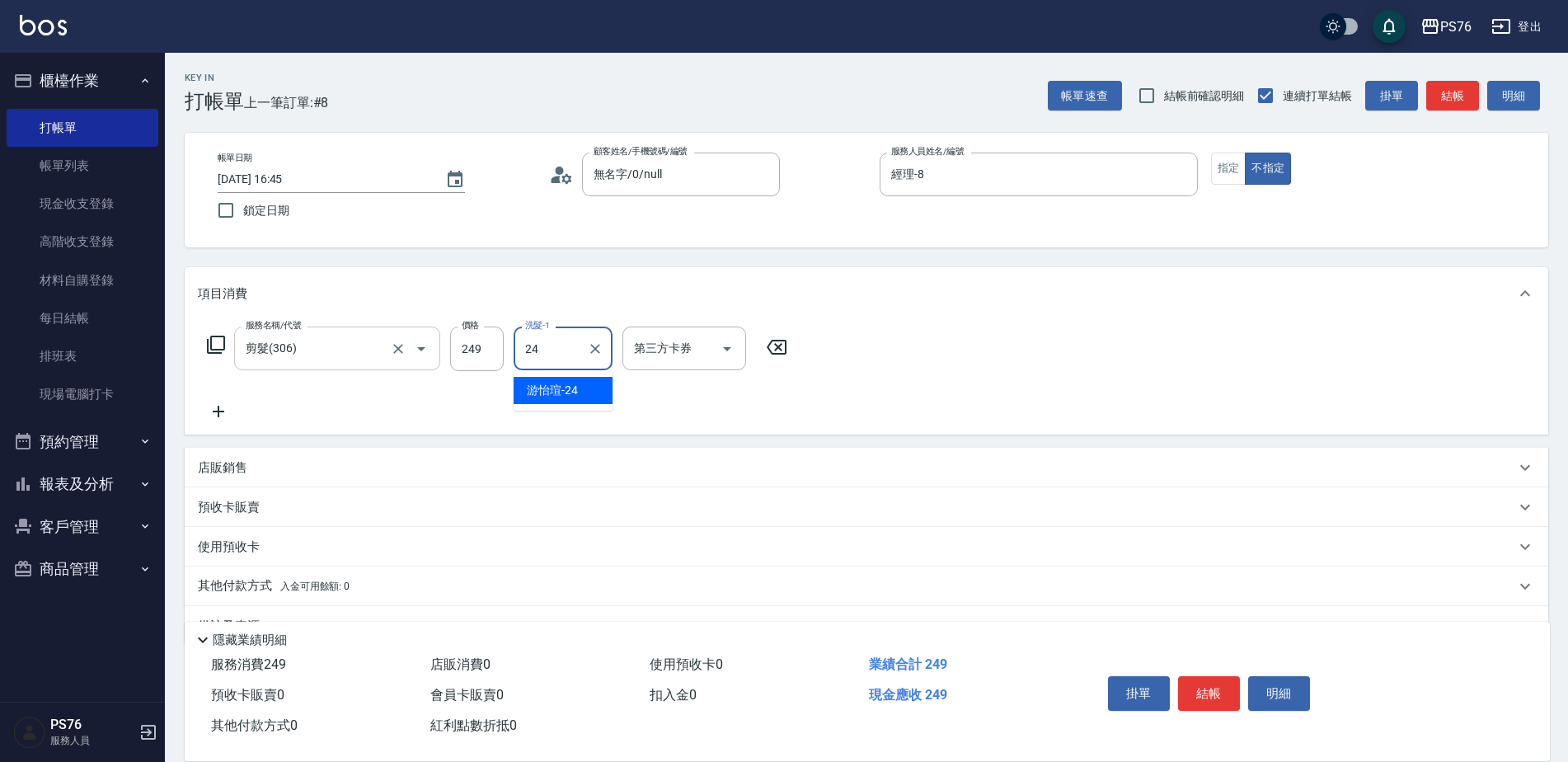
type input "游怡瑄-24"
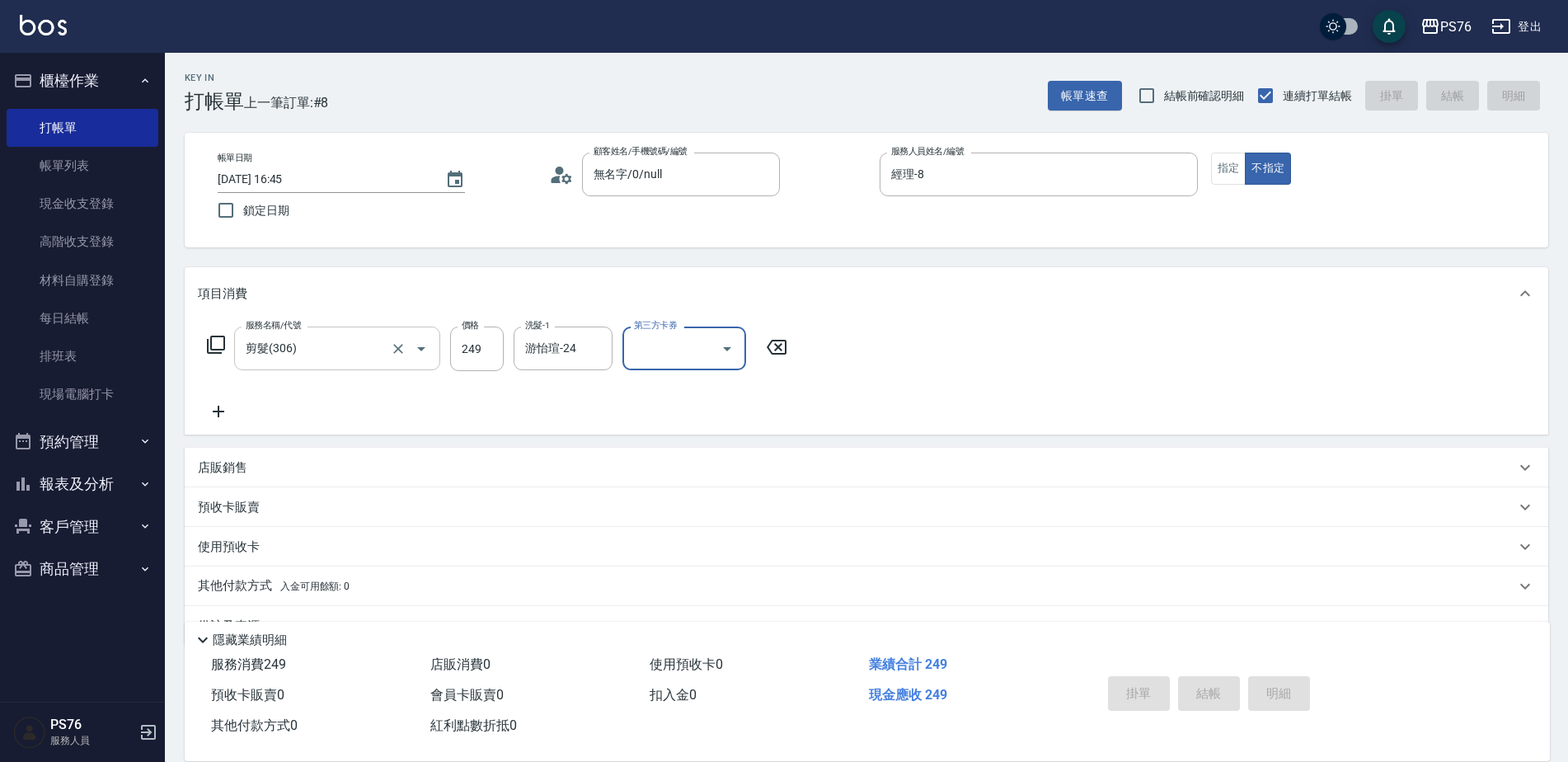
type input "[DATE] 16:46"
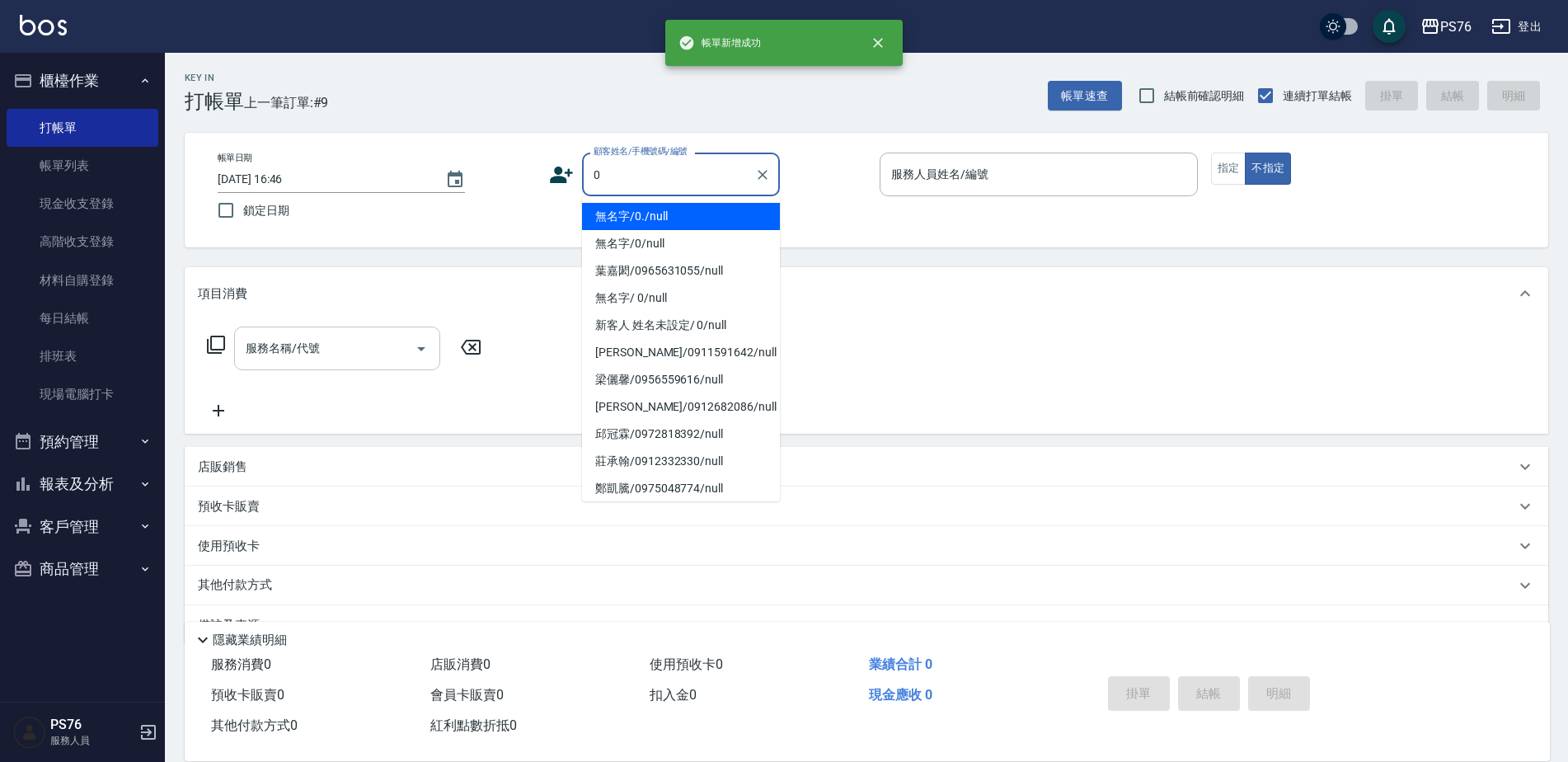
type input "無名字/0./null"
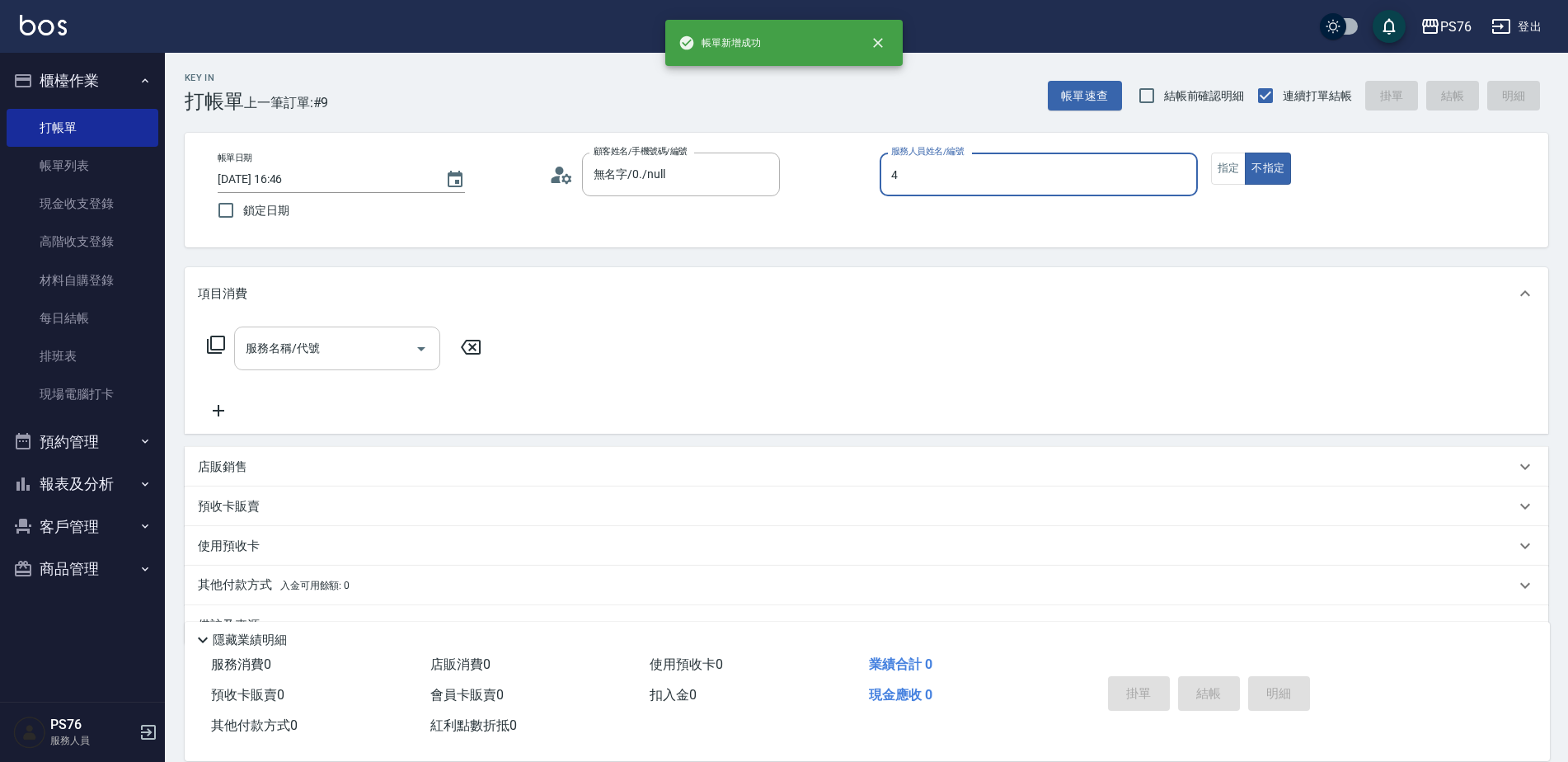
type input "蕭孟廷-4"
type button "false"
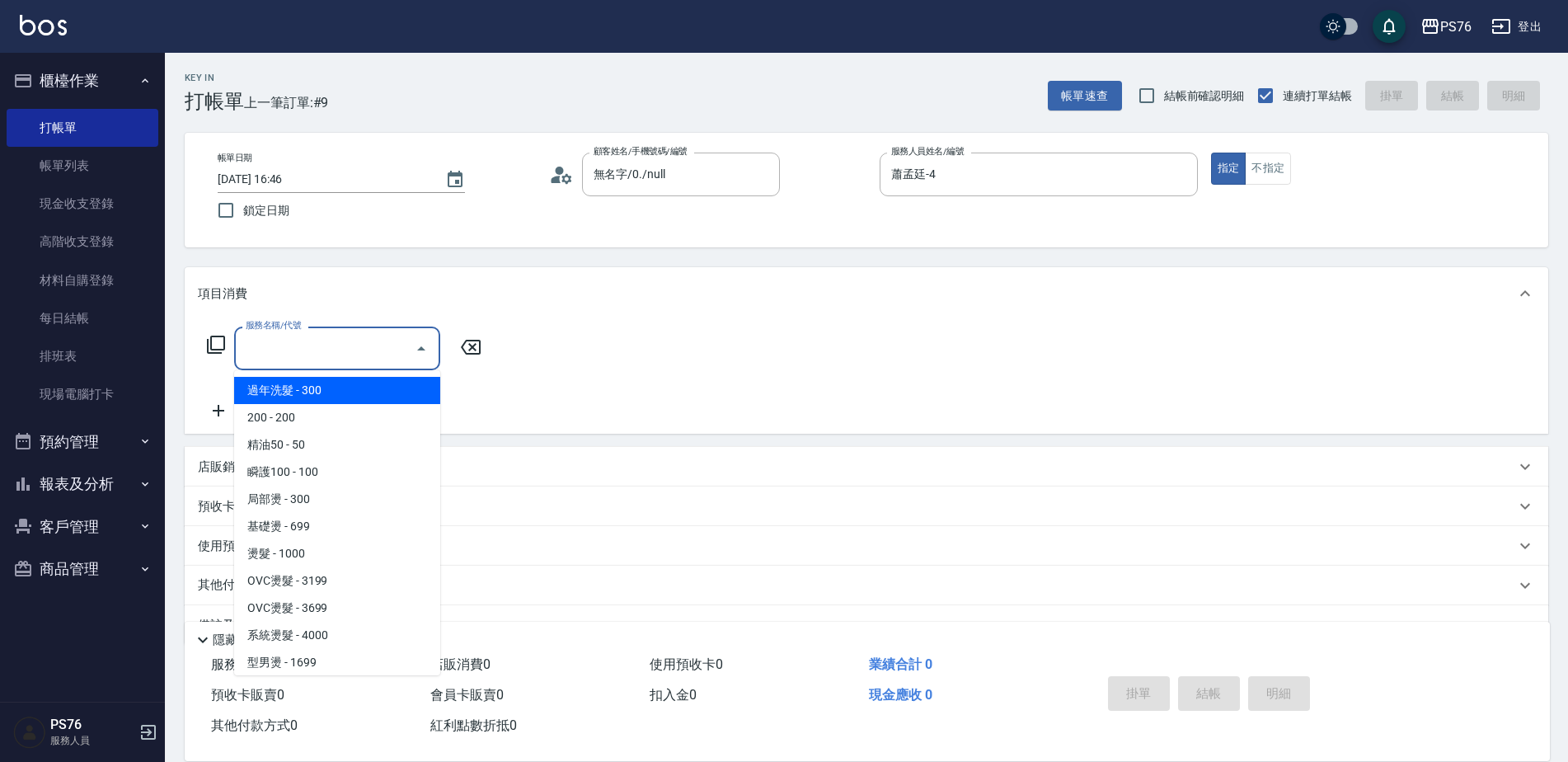
click at [280, 356] on input "服務名稱/代號" at bounding box center [324, 348] width 166 height 29
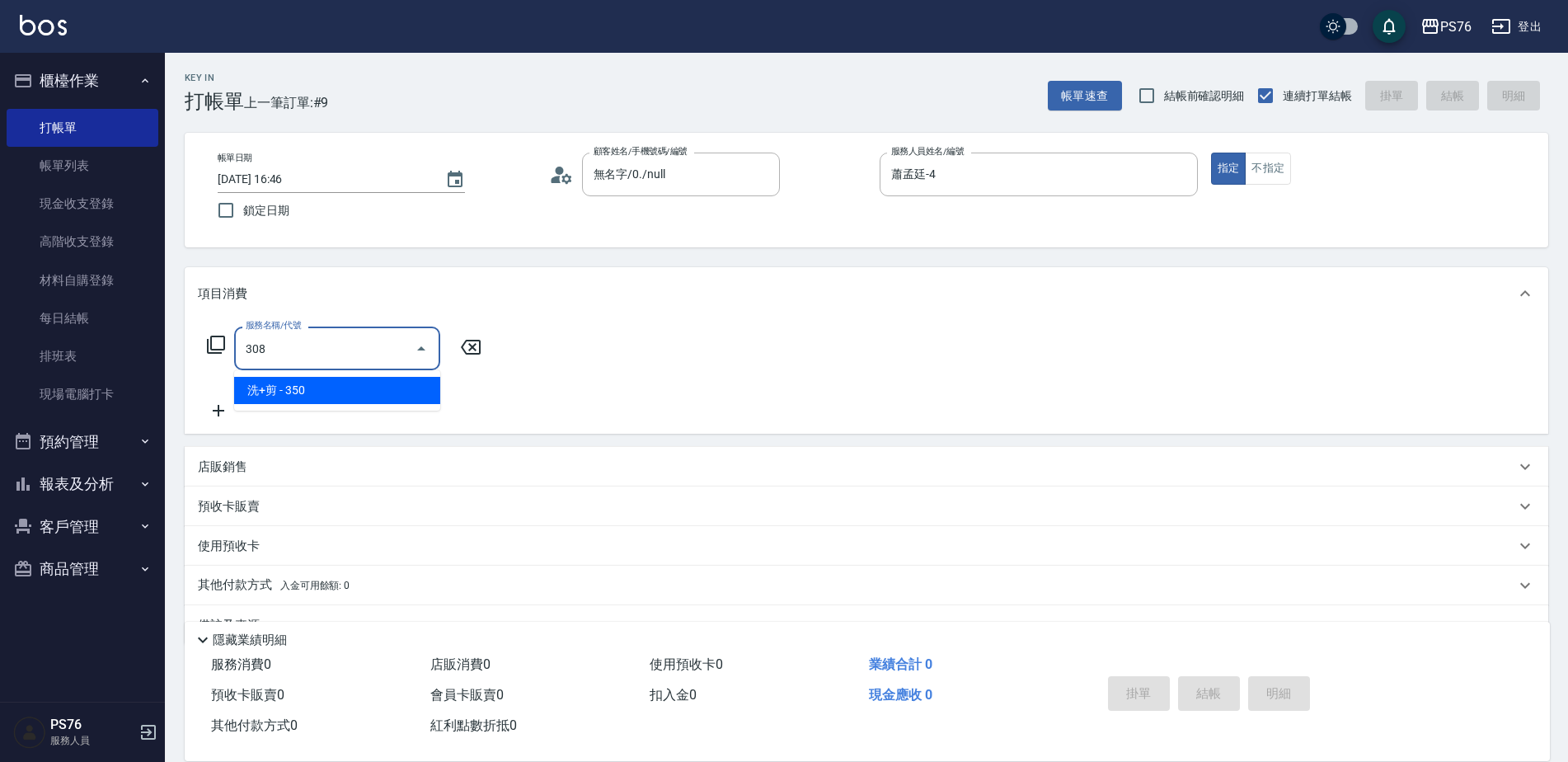
type input "洗+剪(308)"
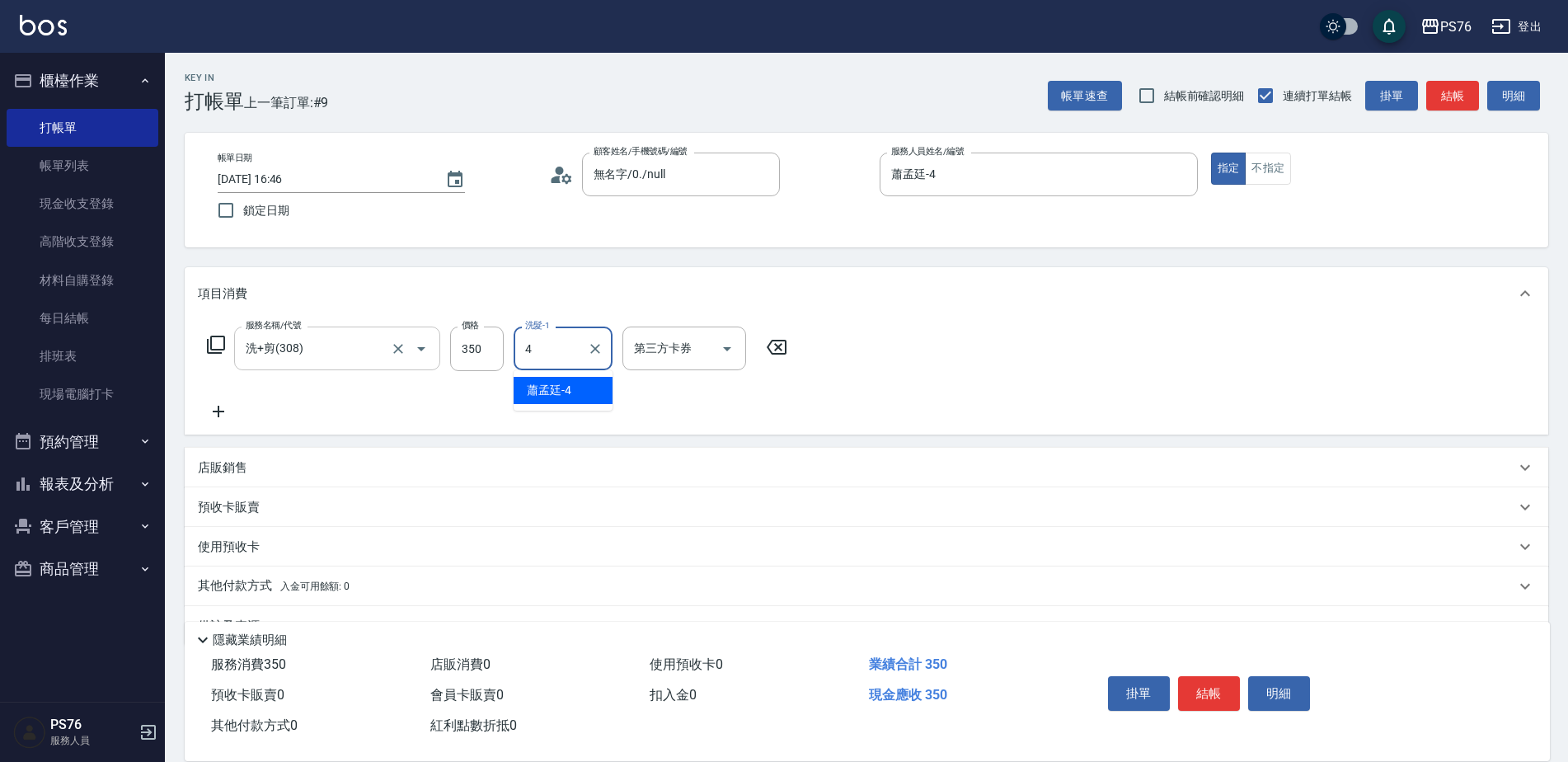
type input "蕭孟廷-4"
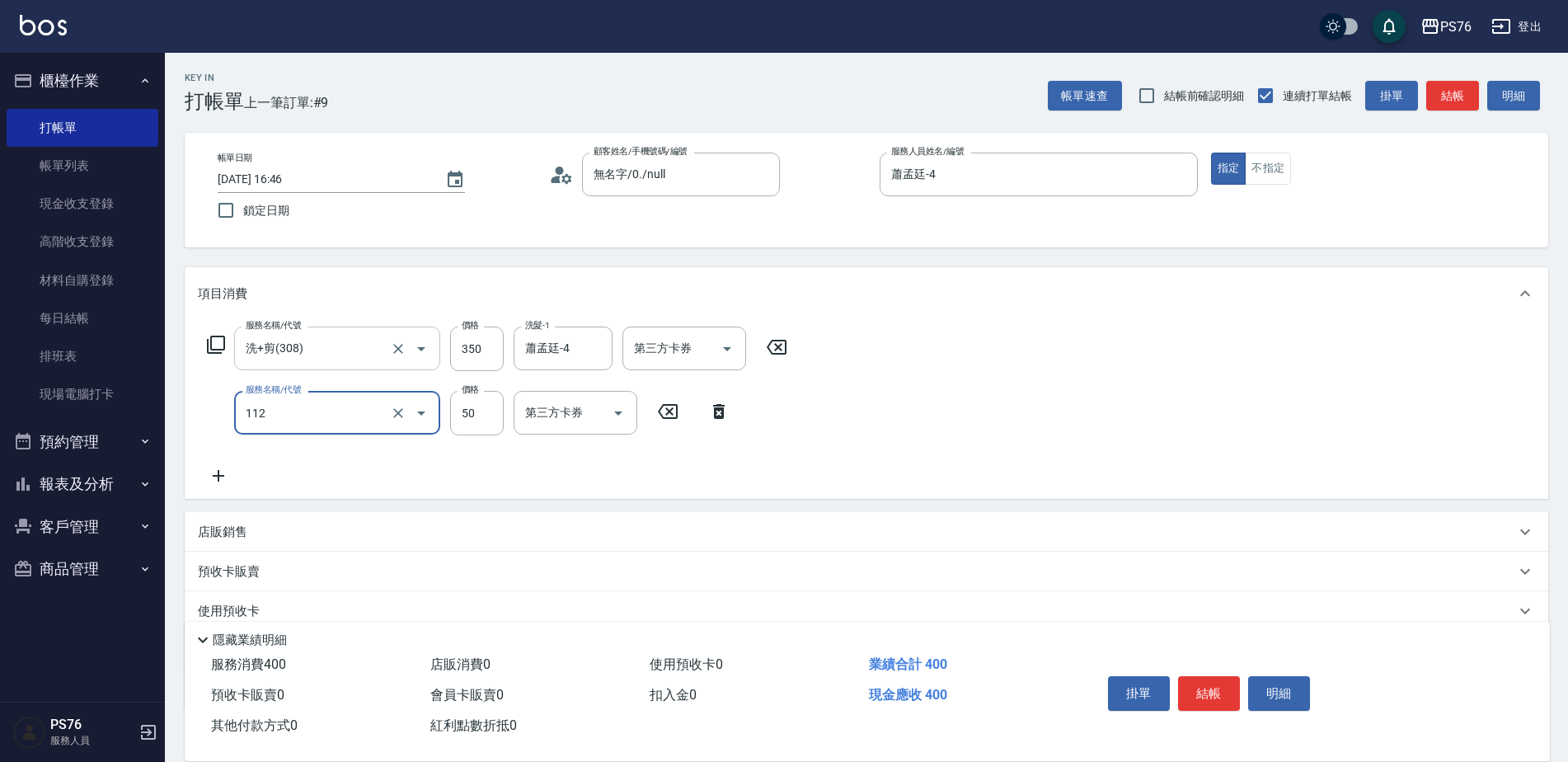
type input "精油50(112)"
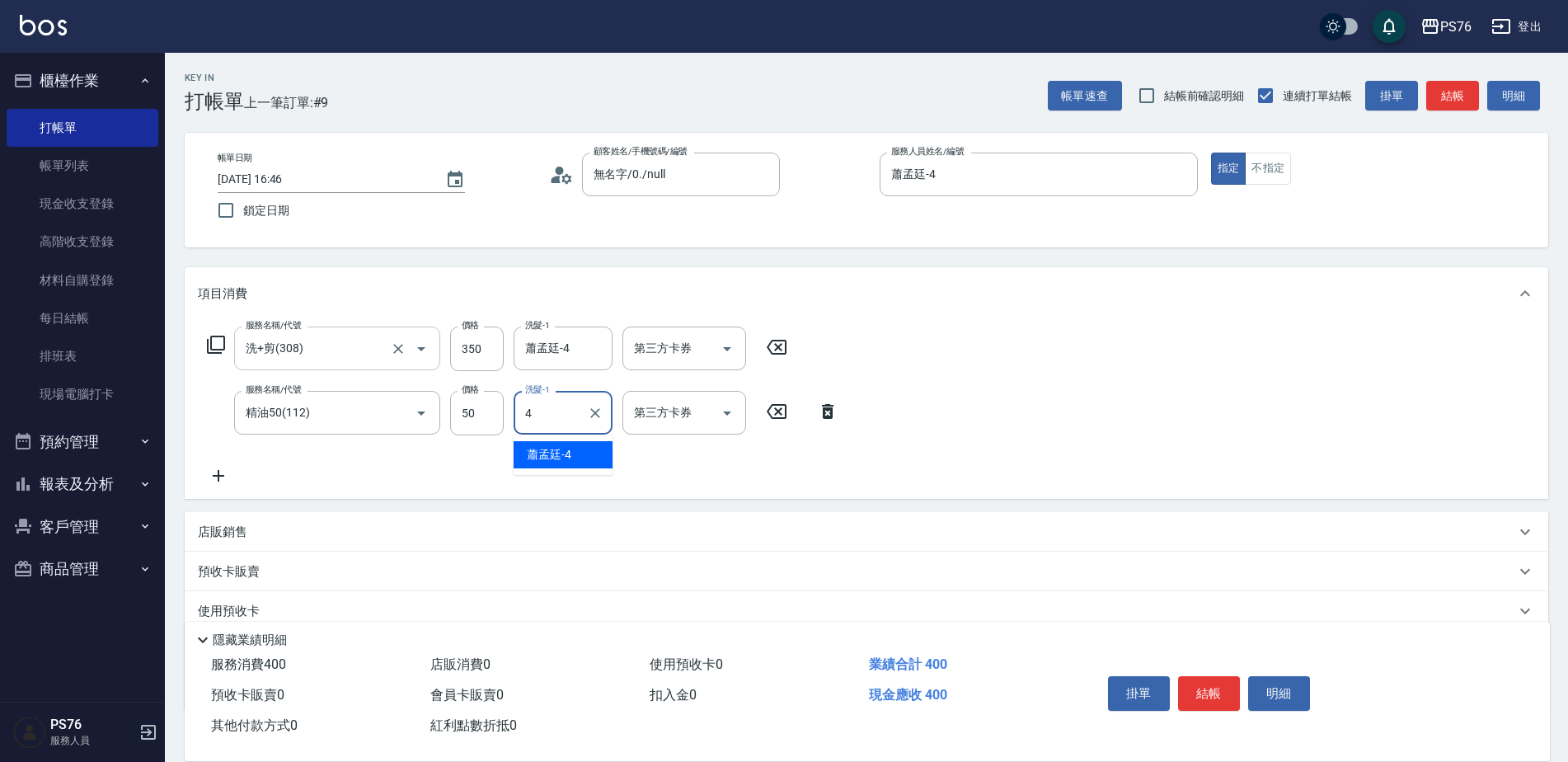
type input "蕭孟廷-4"
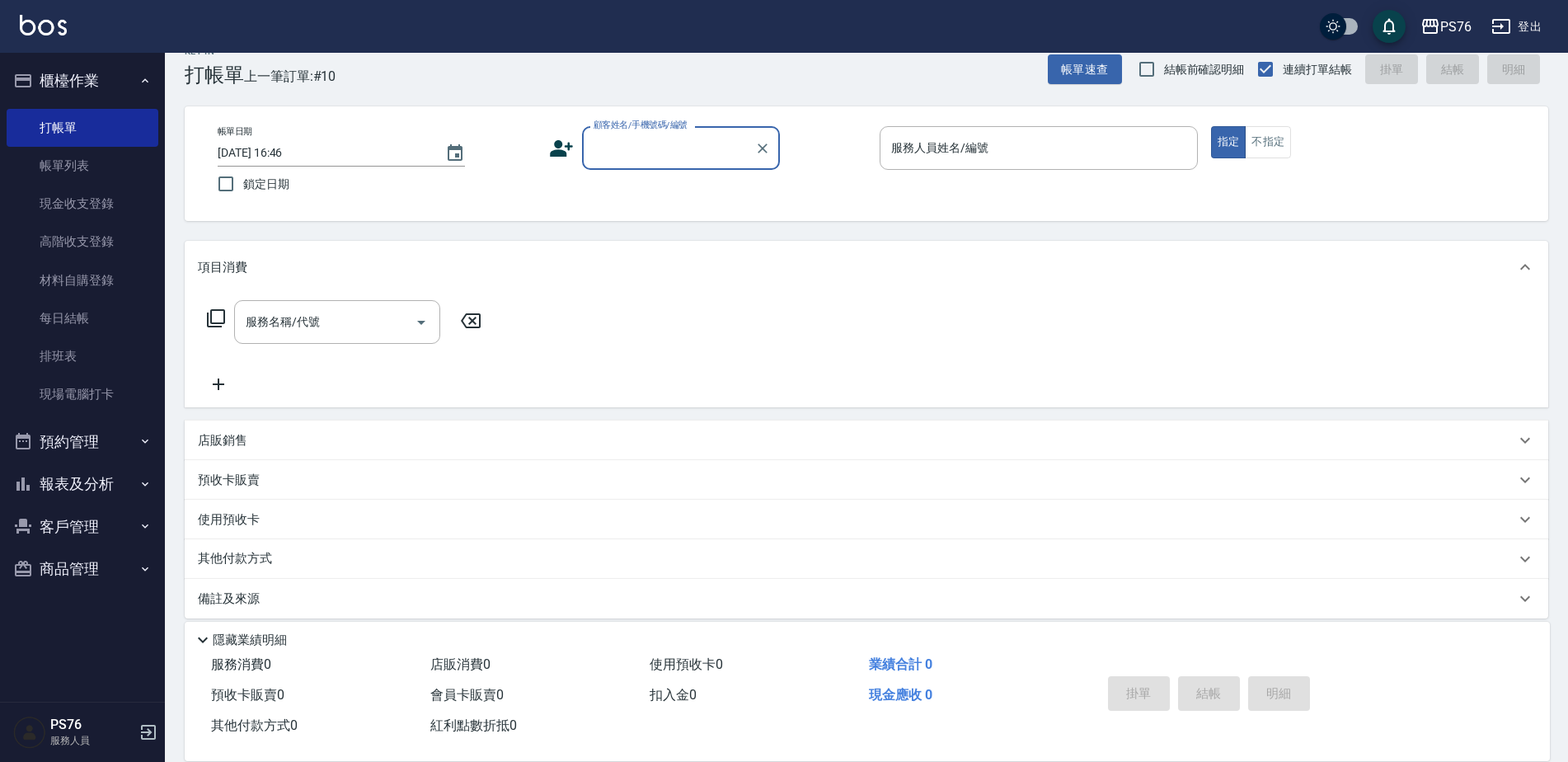
scroll to position [41, 0]
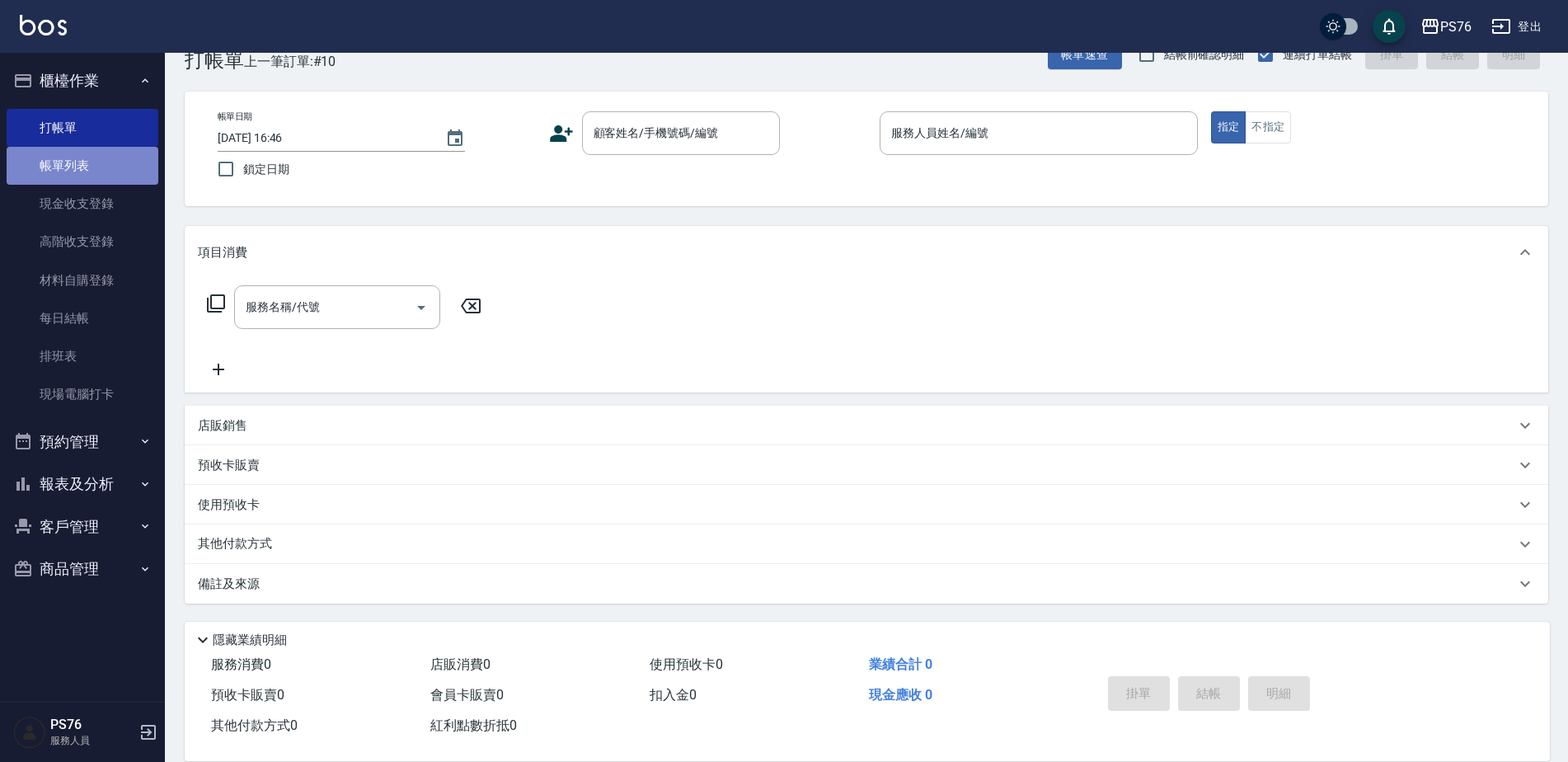
click at [99, 163] on link "帳單列表" at bounding box center [82, 165] width 152 height 38
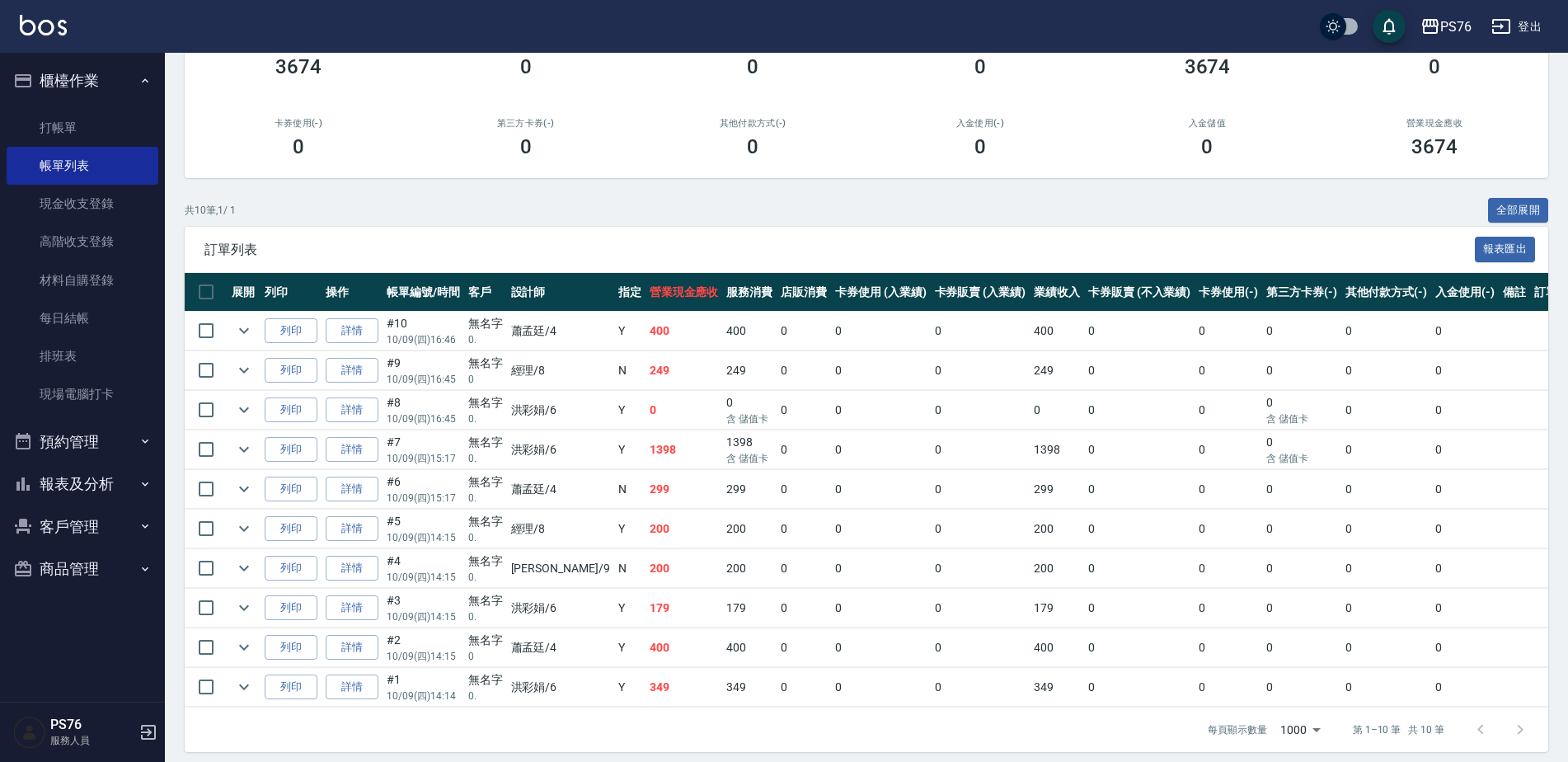
scroll to position [195, 0]
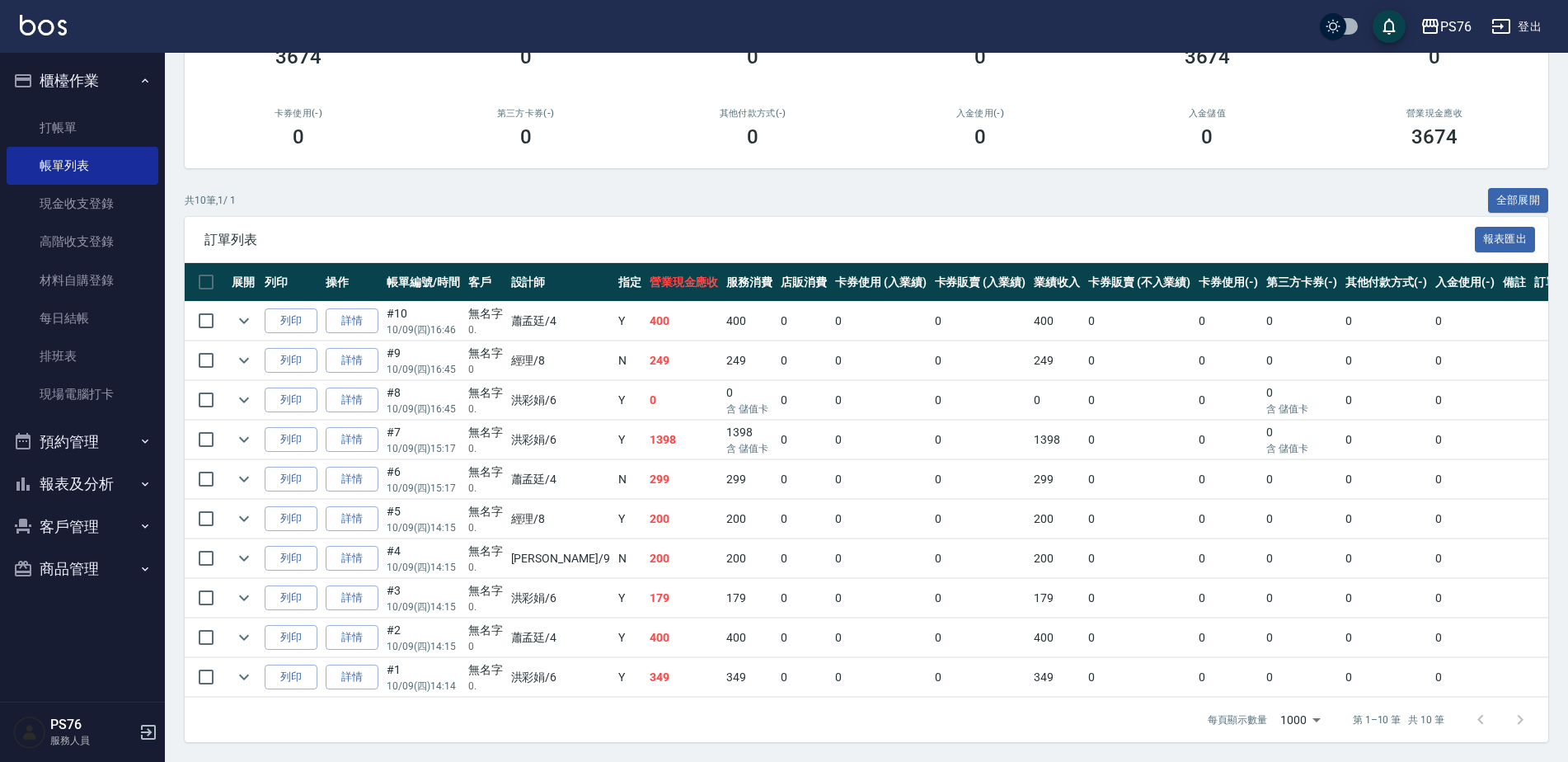
click at [107, 88] on button "櫃檯作業" at bounding box center [82, 80] width 152 height 43
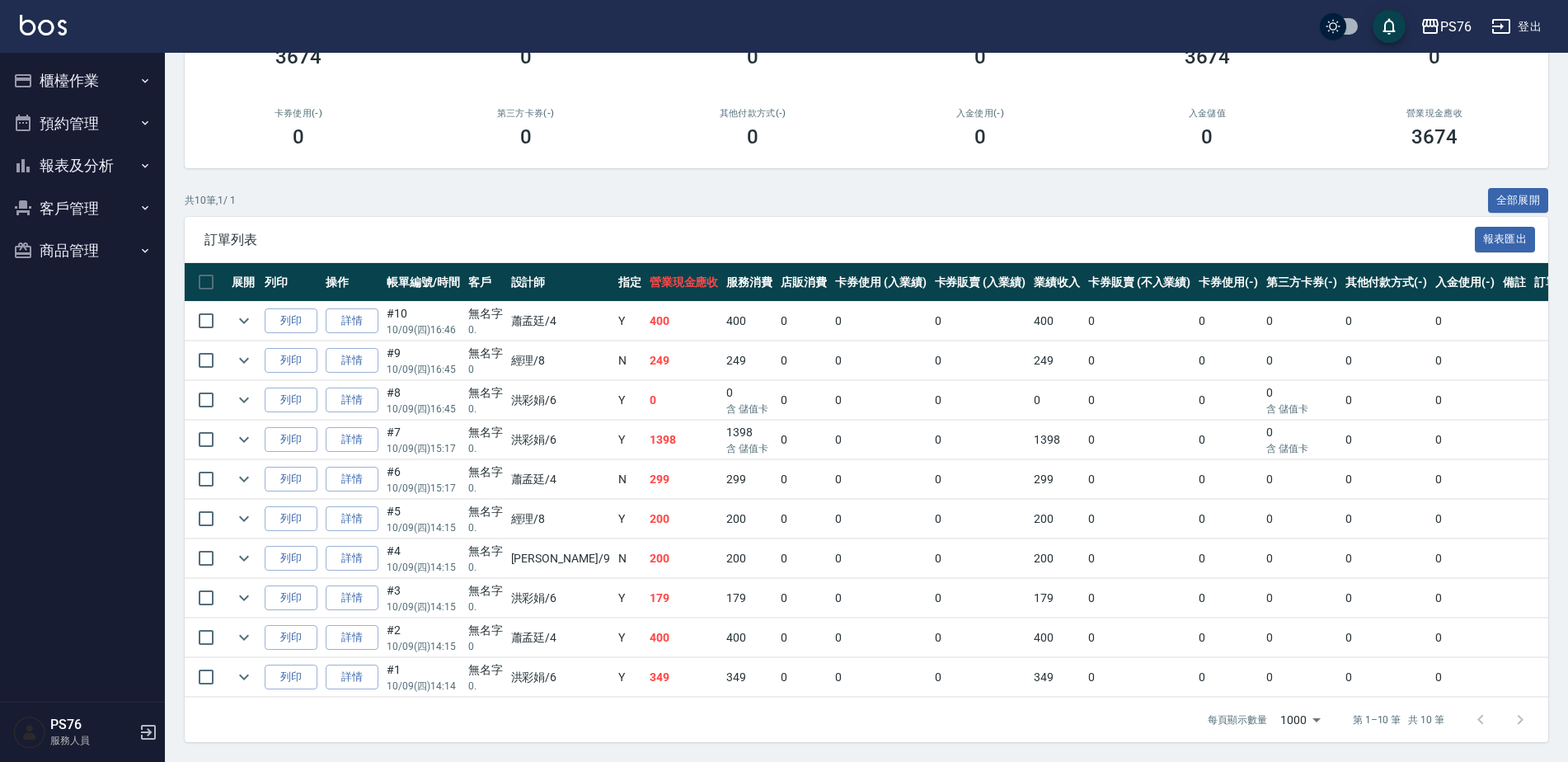
click at [111, 164] on button "報表及分析" at bounding box center [82, 165] width 152 height 43
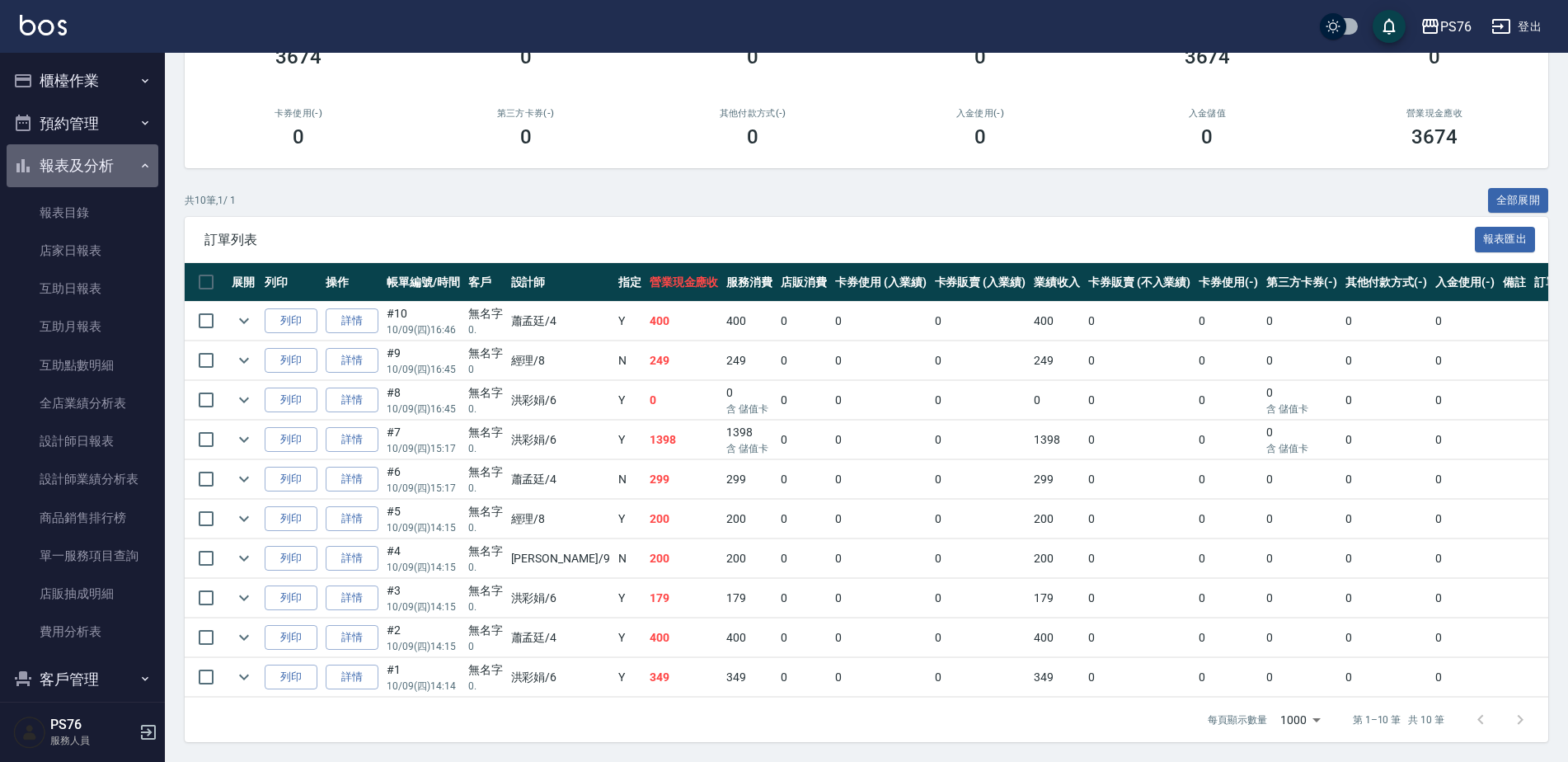
click at [103, 171] on button "報表及分析" at bounding box center [82, 165] width 152 height 43
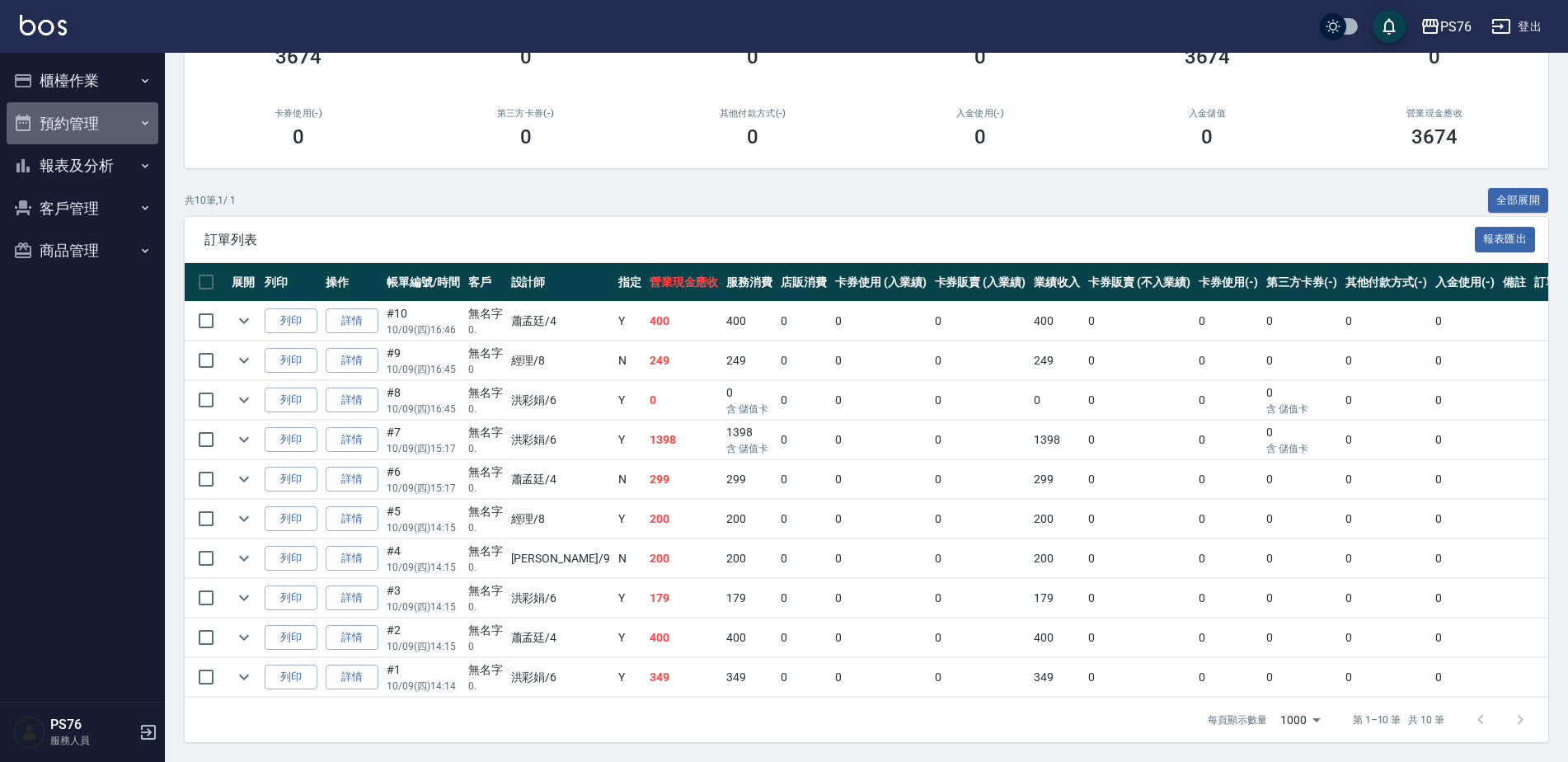
click at [104, 115] on button "預約管理" at bounding box center [82, 123] width 152 height 43
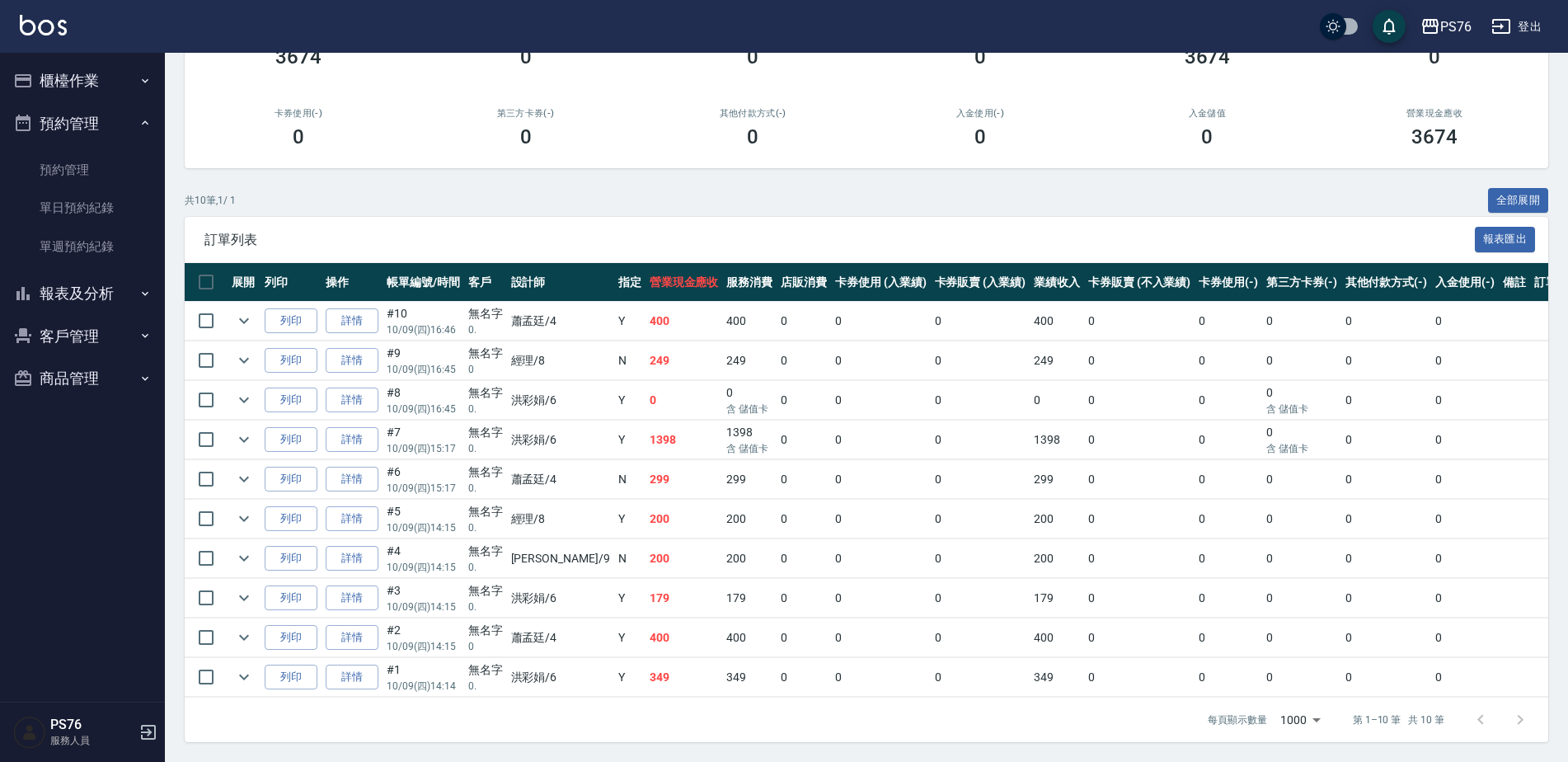
click at [104, 117] on button "預約管理" at bounding box center [82, 123] width 152 height 43
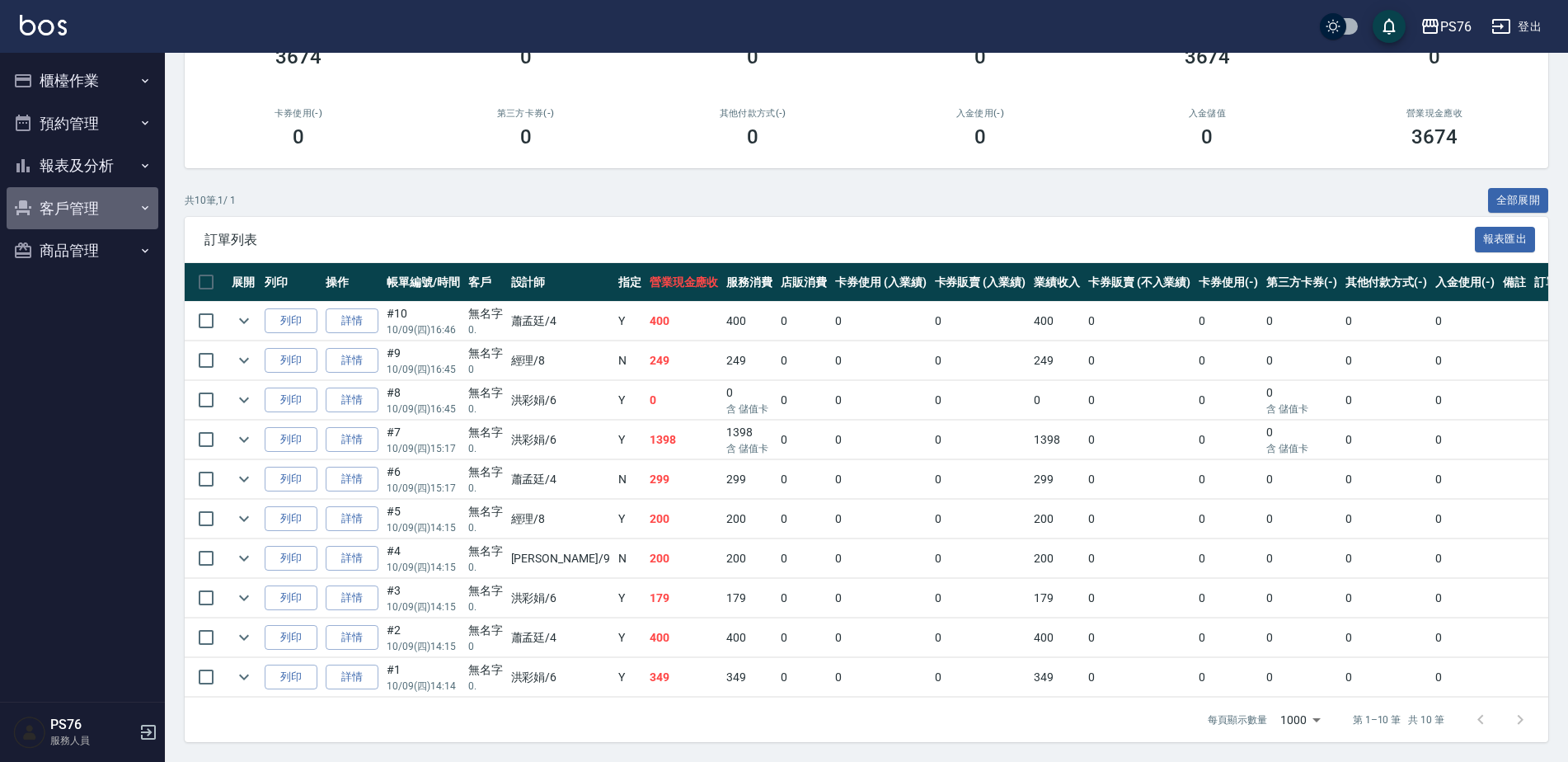
click at [96, 205] on button "客戶管理" at bounding box center [82, 208] width 152 height 43
click at [96, 206] on button "客戶管理" at bounding box center [82, 208] width 152 height 43
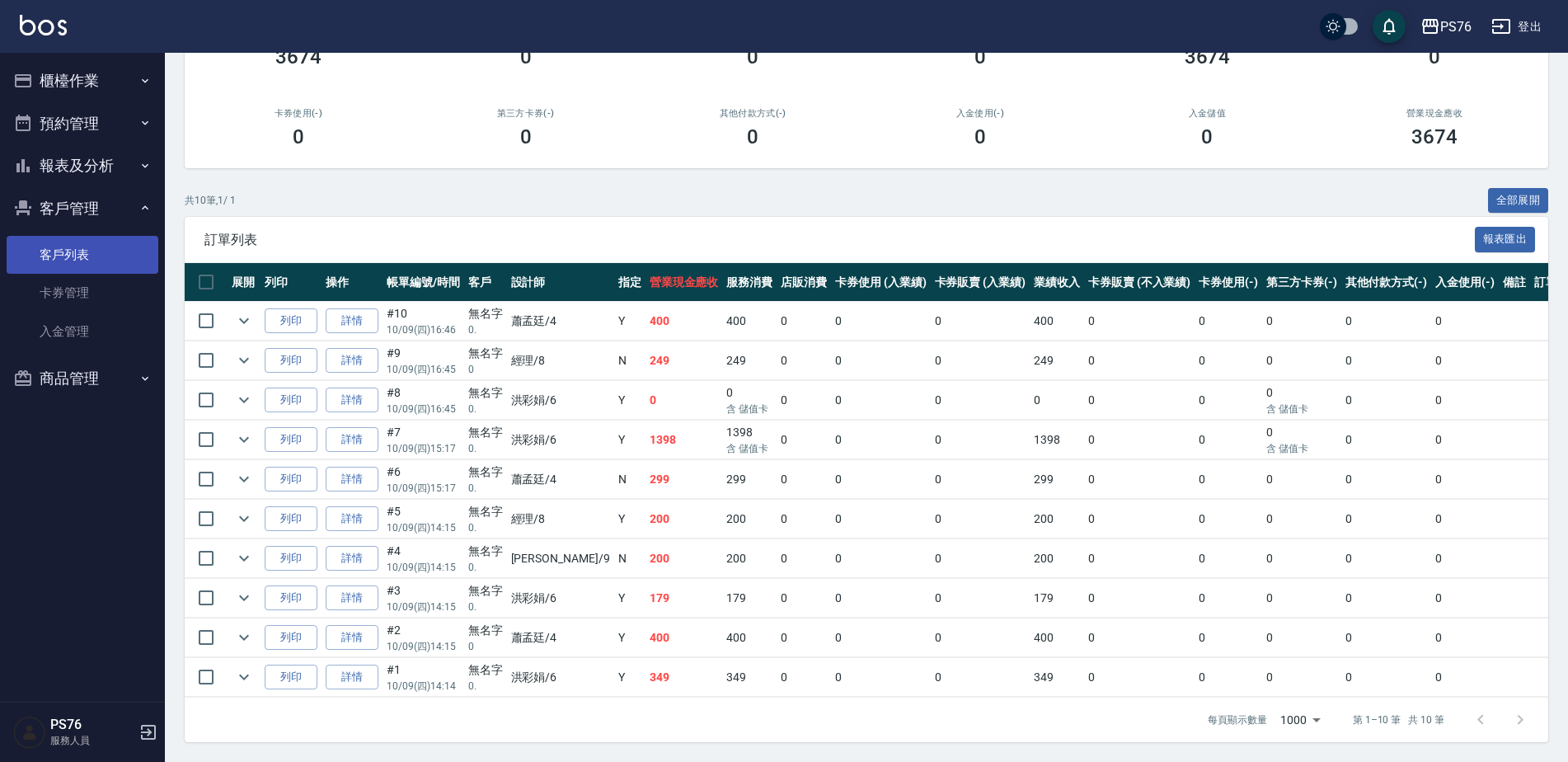
click at [98, 260] on link "客戶列表" at bounding box center [82, 255] width 152 height 38
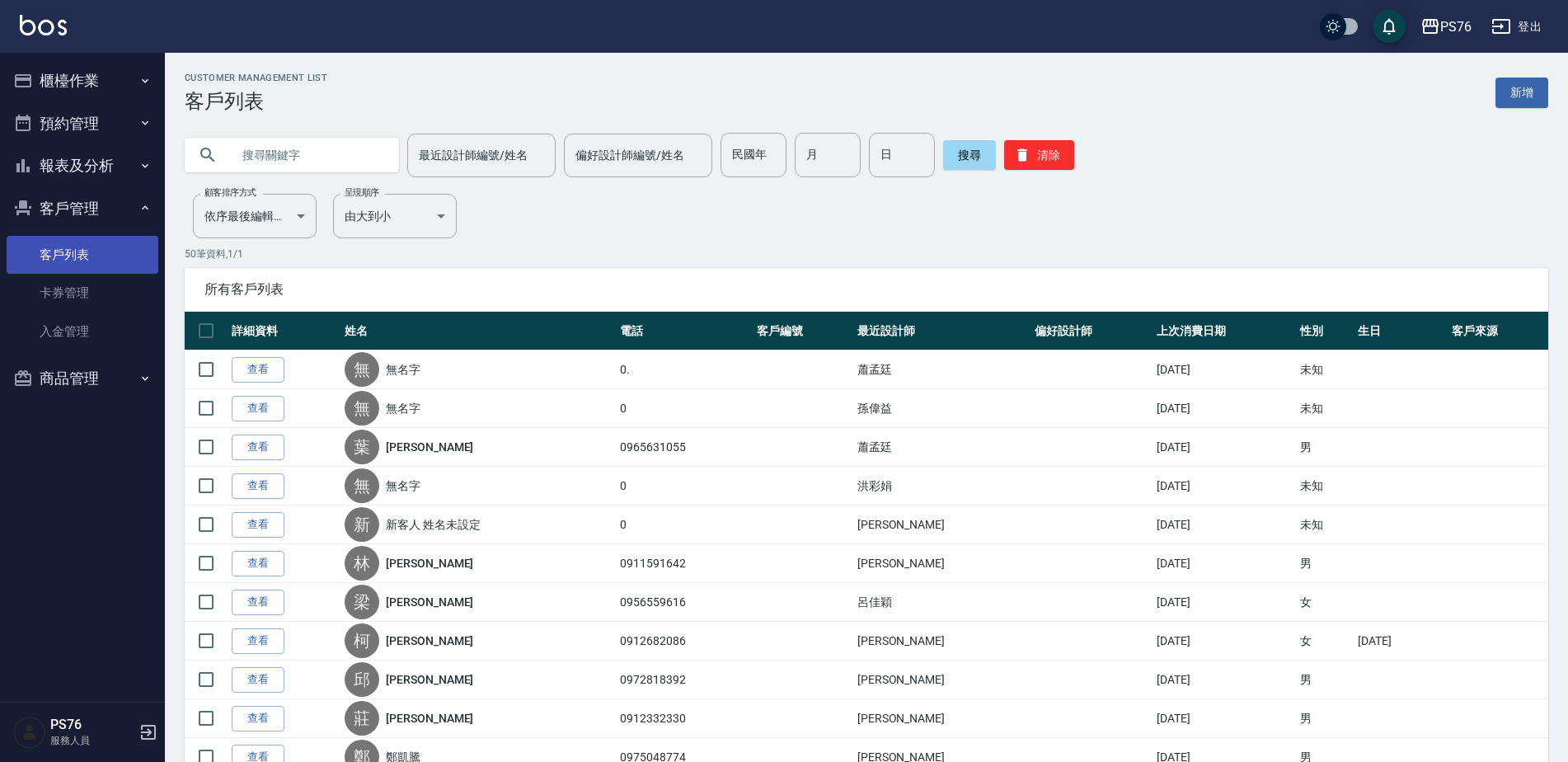
click at [108, 239] on link "客戶列表" at bounding box center [82, 255] width 152 height 38
click at [110, 213] on button "客戶管理" at bounding box center [82, 208] width 152 height 43
click at [106, 240] on button "商品管理" at bounding box center [82, 251] width 152 height 43
click at [105, 252] on button "商品管理" at bounding box center [82, 251] width 152 height 43
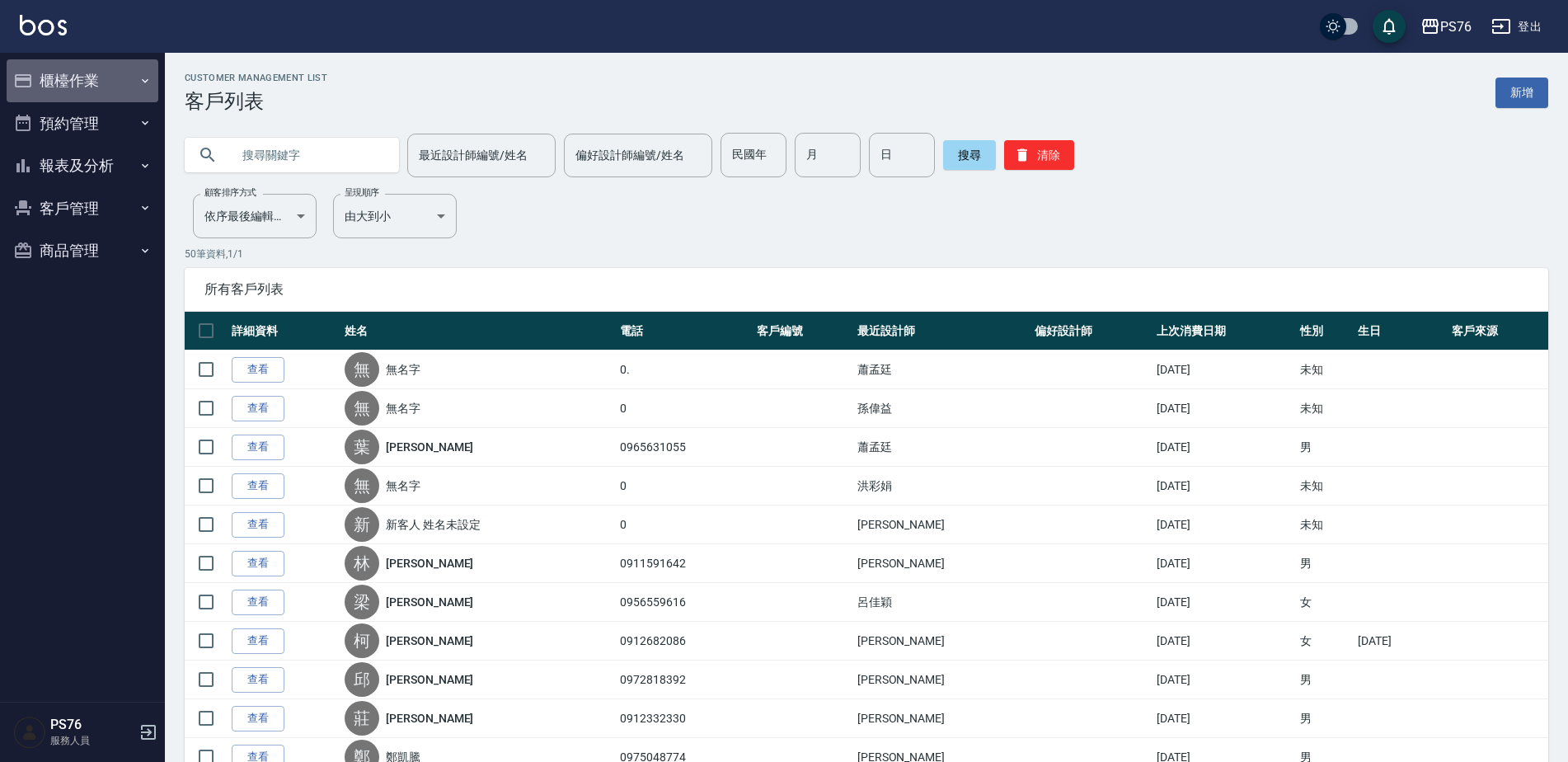
click at [102, 83] on button "櫃檯作業" at bounding box center [82, 80] width 152 height 43
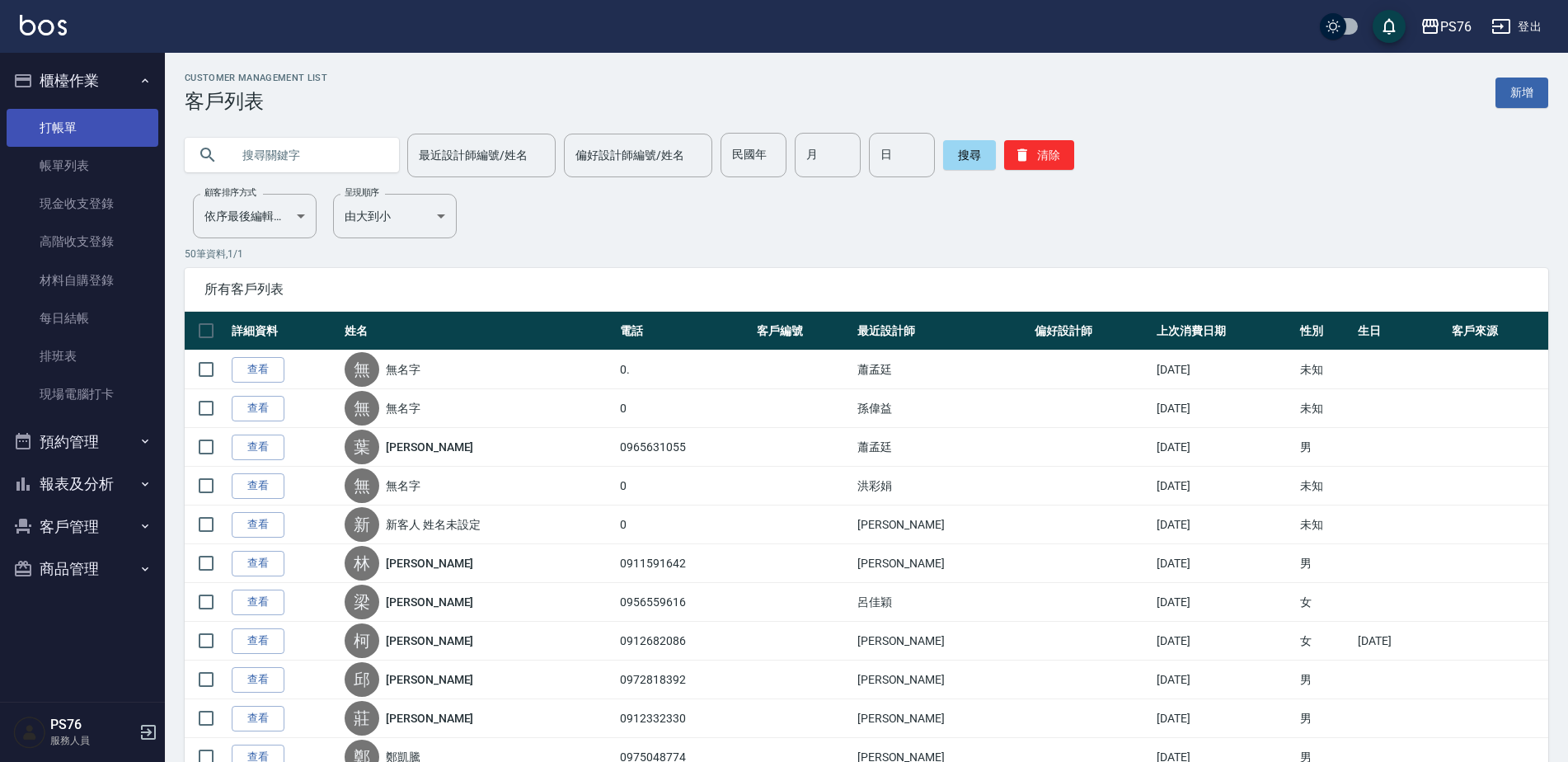
click at [86, 142] on link "打帳單" at bounding box center [82, 128] width 152 height 38
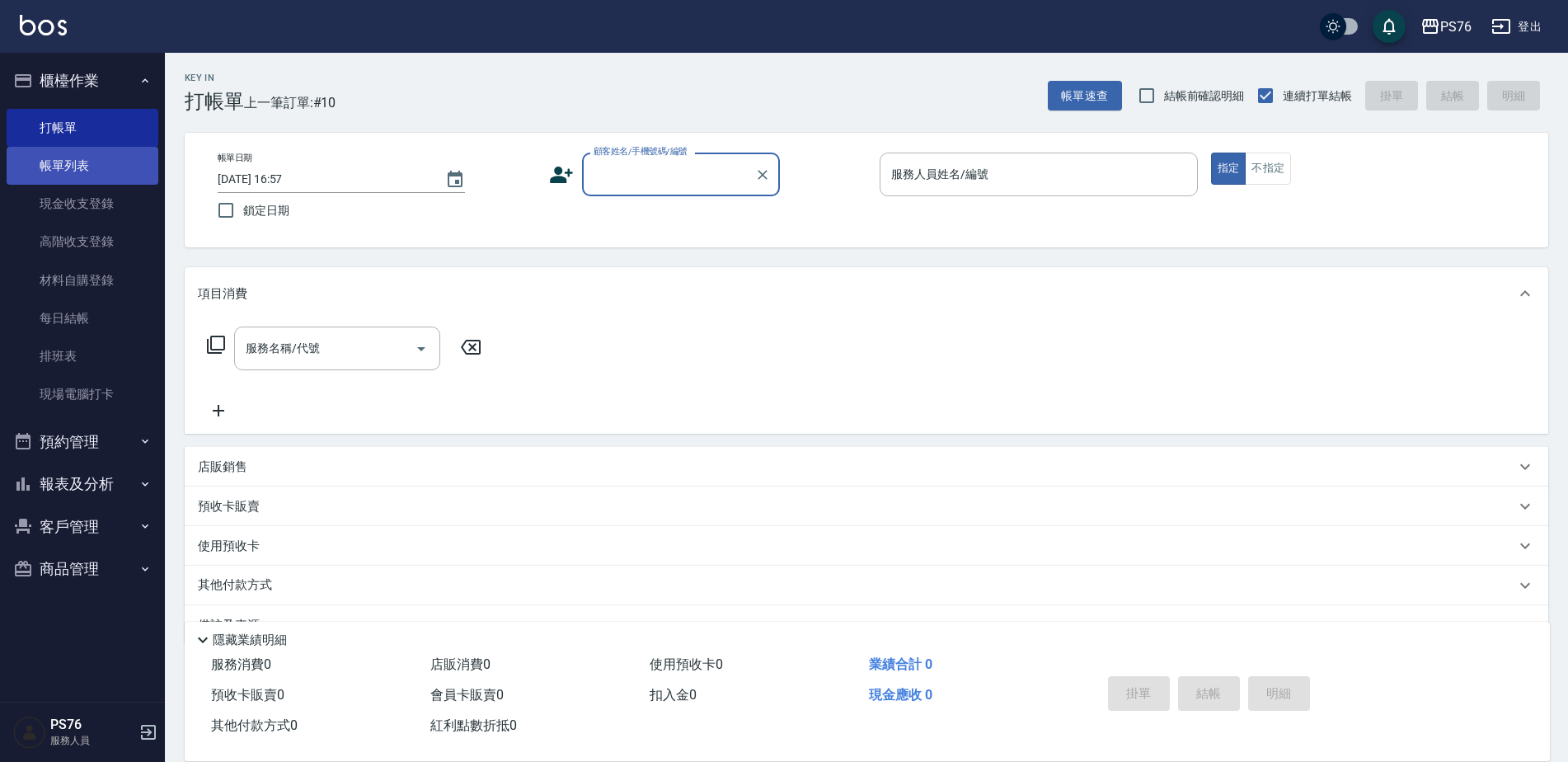
click at [67, 166] on link "帳單列表" at bounding box center [82, 165] width 152 height 38
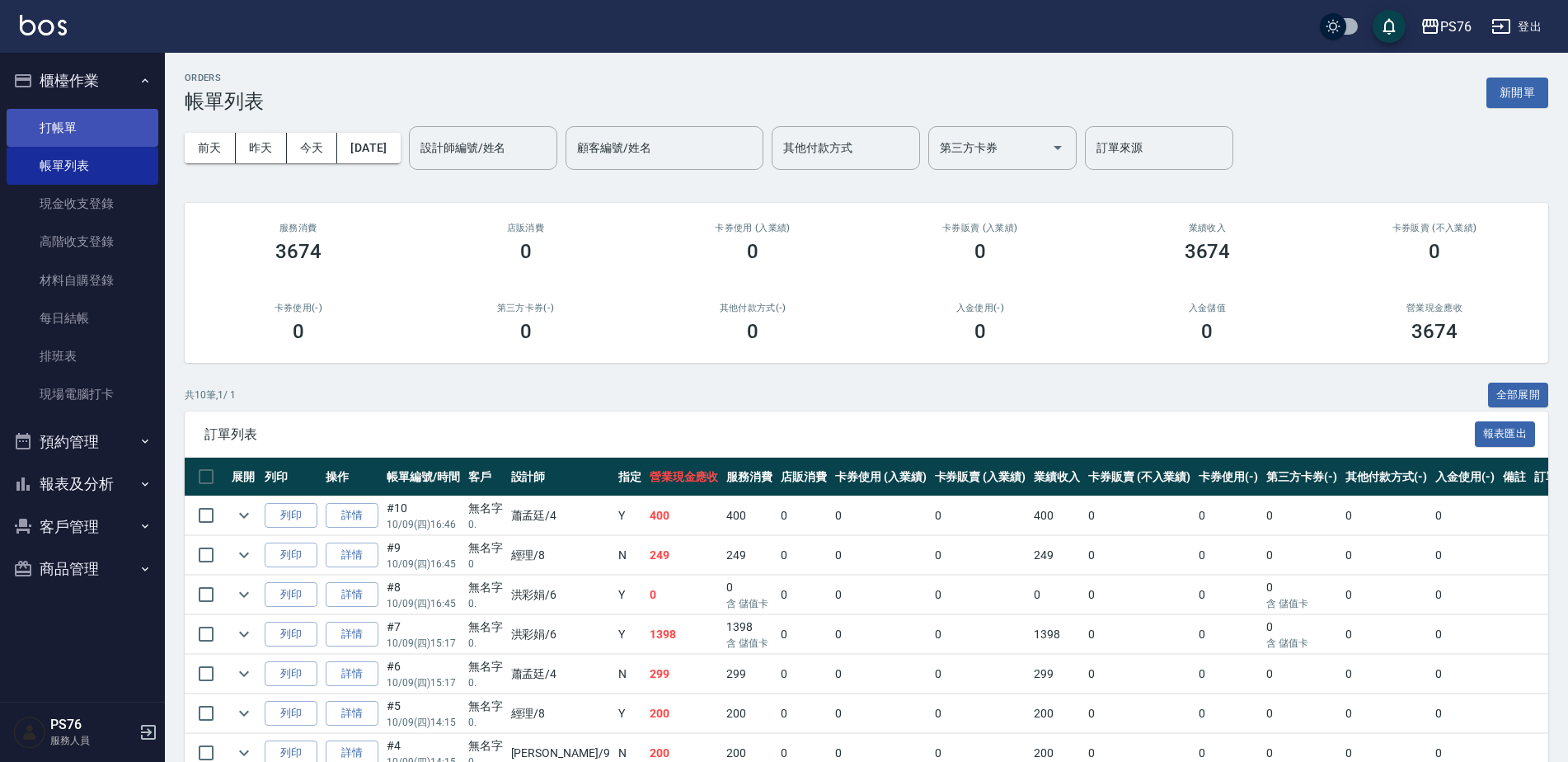
click at [70, 129] on link "打帳單" at bounding box center [82, 128] width 152 height 38
